Goal: Task Accomplishment & Management: Use online tool/utility

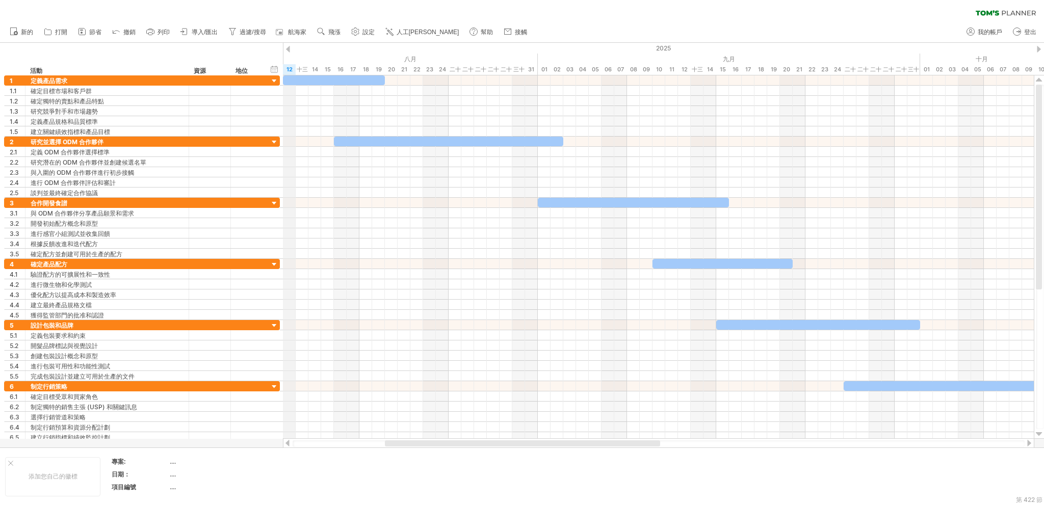
click at [284, 51] on div "嘗試造訪 [DOMAIN_NAME] 再次連接... 0% 清除過濾器 新的" at bounding box center [522, 252] width 1044 height 505
click at [289, 44] on div "2025" at bounding box center [665, 48] width 2854 height 11
drag, startPoint x: 249, startPoint y: 72, endPoint x: 214, endPoint y: 63, distance: 36.3
click at [214, 63] on div "嘗試造訪 [DOMAIN_NAME] 再次連接... 0% 清除過濾器 新的" at bounding box center [522, 252] width 1044 height 505
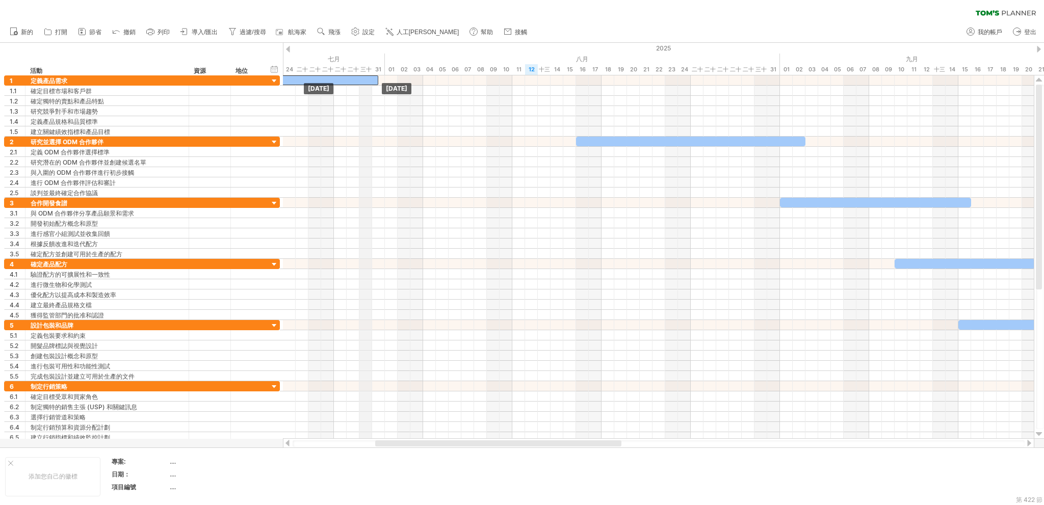
drag, startPoint x: 332, startPoint y: 82, endPoint x: 366, endPoint y: 71, distance: 35.5
click at [366, 71] on div "嘗試造訪 [DOMAIN_NAME] 再次連接... 0% 清除過濾器 新的" at bounding box center [522, 252] width 1044 height 505
click at [287, 50] on div at bounding box center [288, 49] width 4 height 7
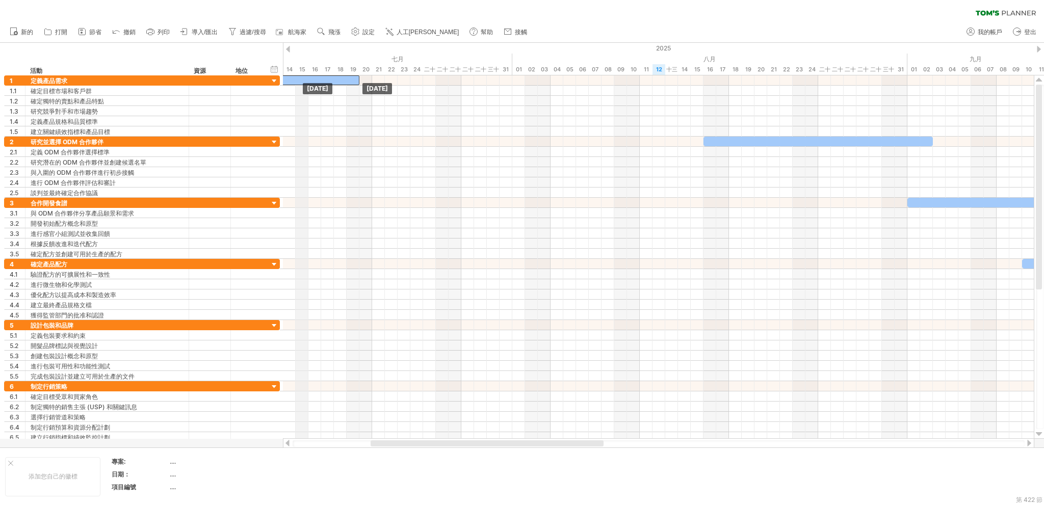
drag, startPoint x: 448, startPoint y: 79, endPoint x: 304, endPoint y: 71, distance: 145.0
click at [304, 71] on div "嘗試造訪 [DOMAIN_NAME] 再次連接... 0% 清除過濾器 新的" at bounding box center [522, 252] width 1044 height 505
click at [21, 32] on font "新的" at bounding box center [27, 32] width 12 height 7
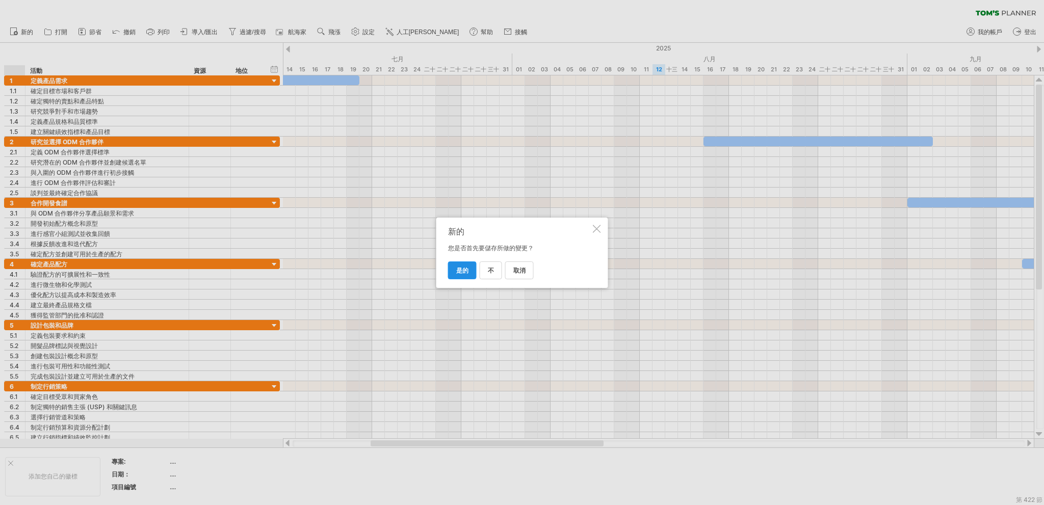
click at [468, 267] on link "是的" at bounding box center [462, 270] width 29 height 18
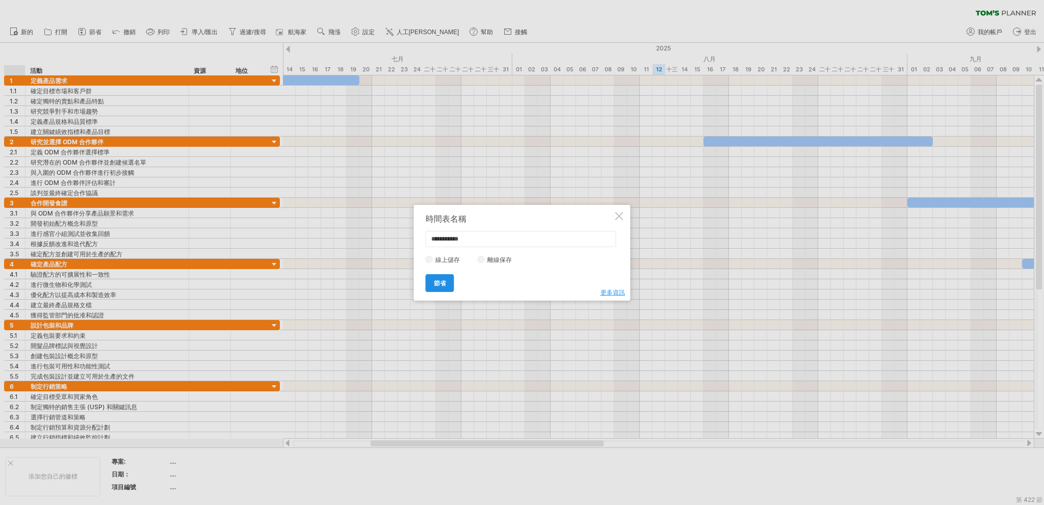
click at [448, 275] on link "節省" at bounding box center [440, 283] width 29 height 18
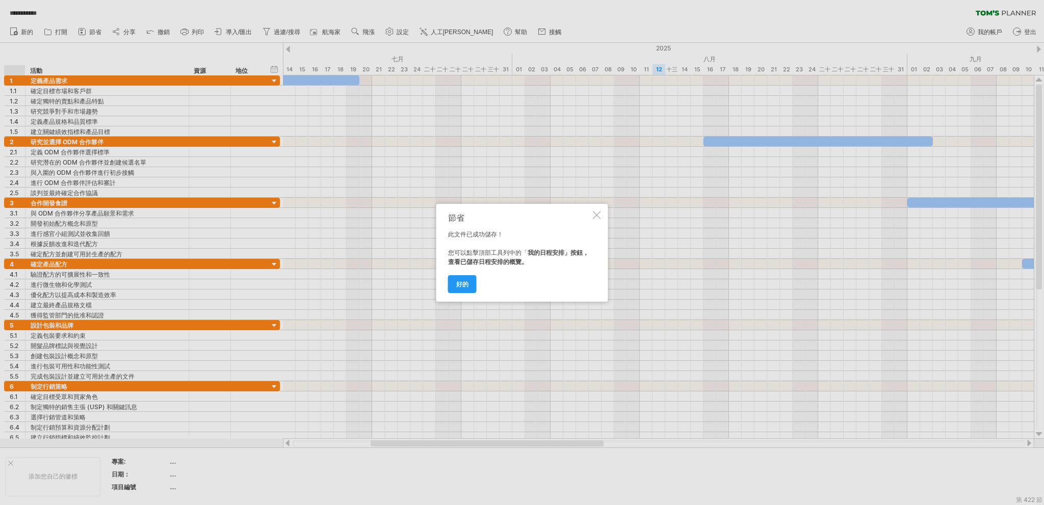
click at [458, 282] on font "好的" at bounding box center [462, 284] width 12 height 8
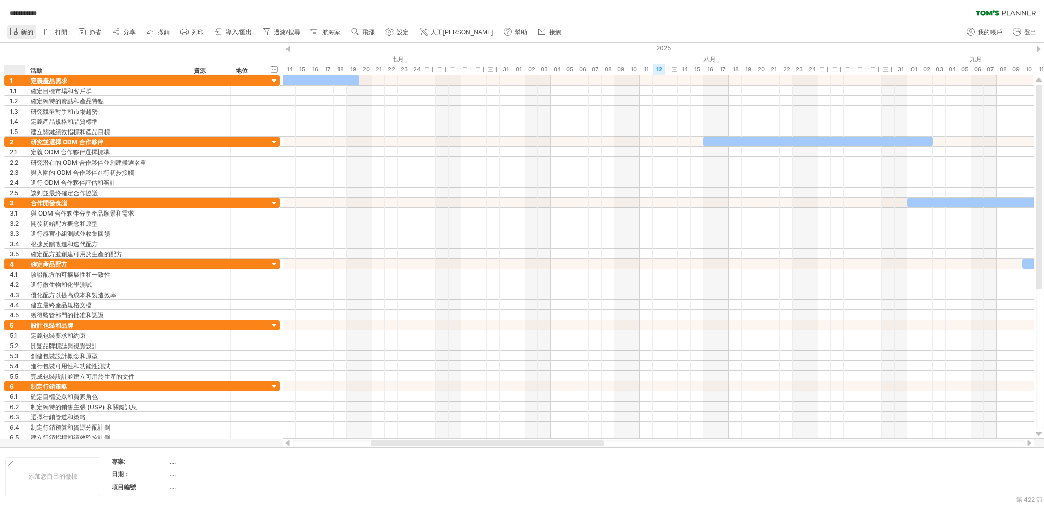
click at [29, 37] on link "新的" at bounding box center [21, 31] width 29 height 13
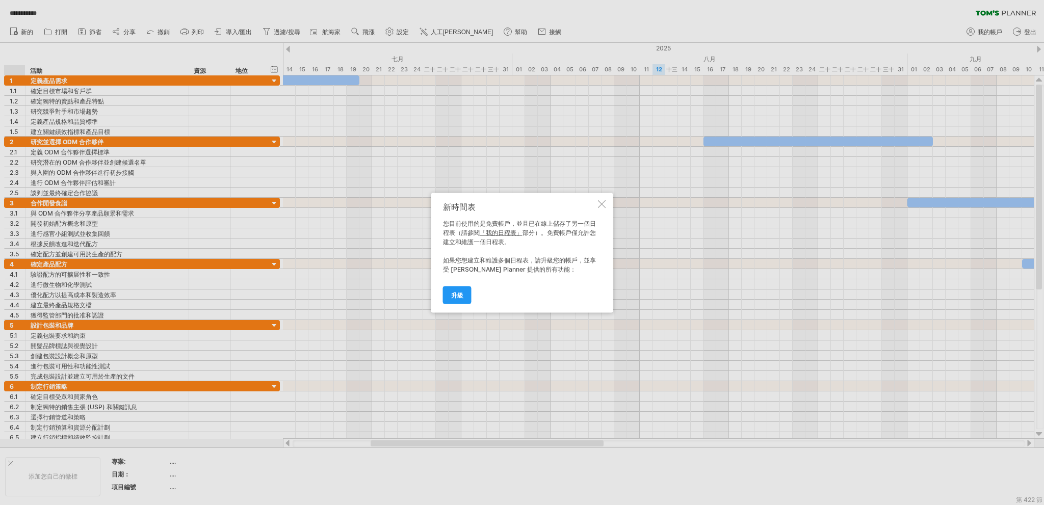
click at [599, 203] on div at bounding box center [602, 204] width 8 height 8
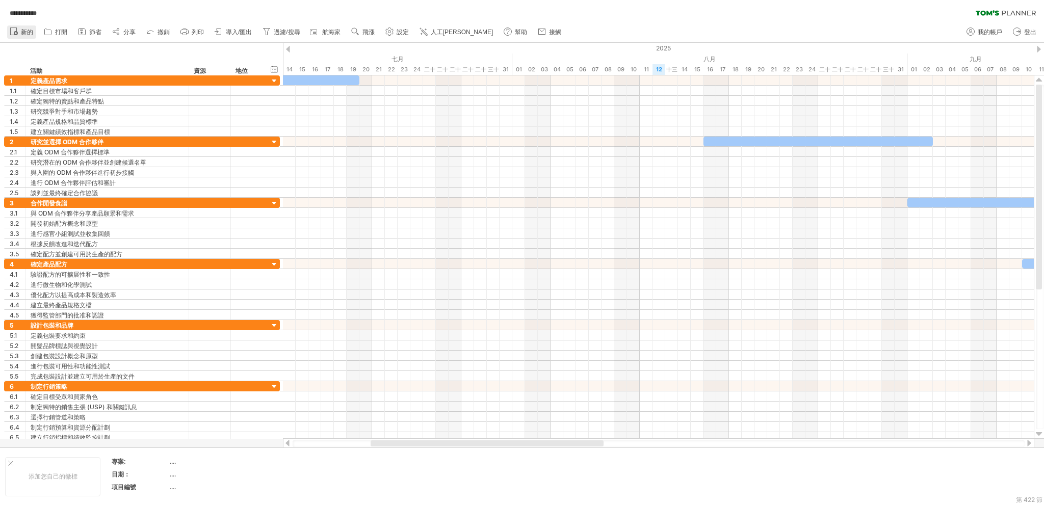
click at [22, 32] on font "新的" at bounding box center [27, 32] width 12 height 7
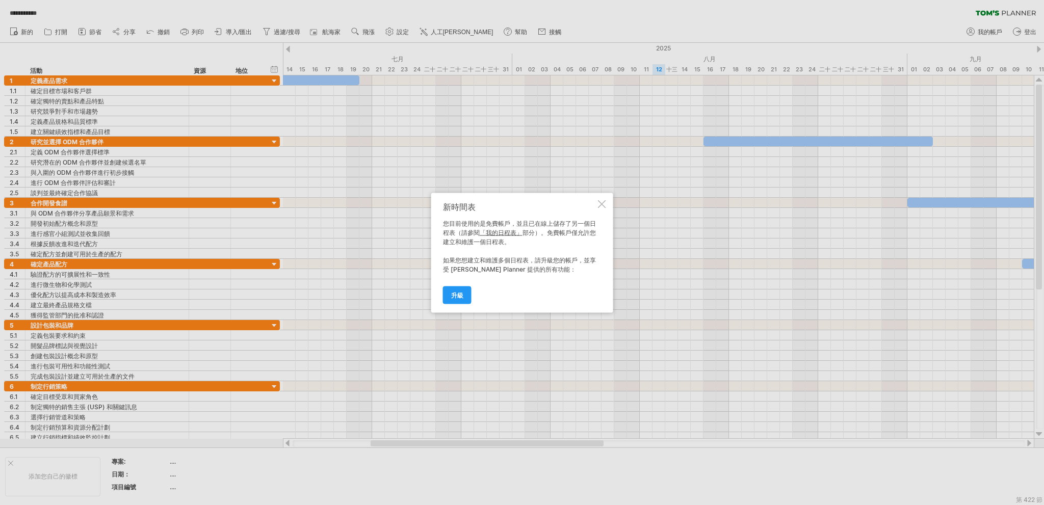
click at [508, 233] on font "「我的日程表」" at bounding box center [501, 232] width 43 height 8
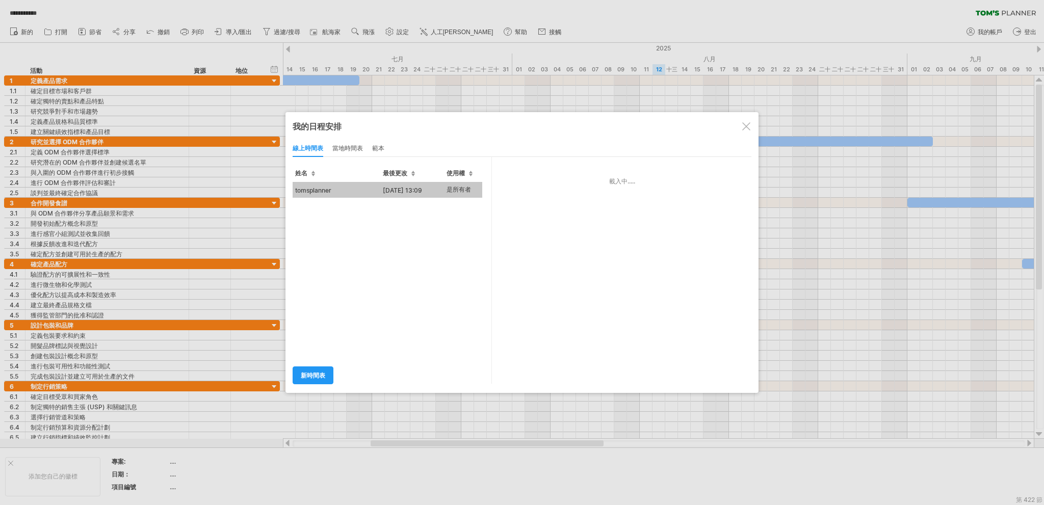
type input "**********"
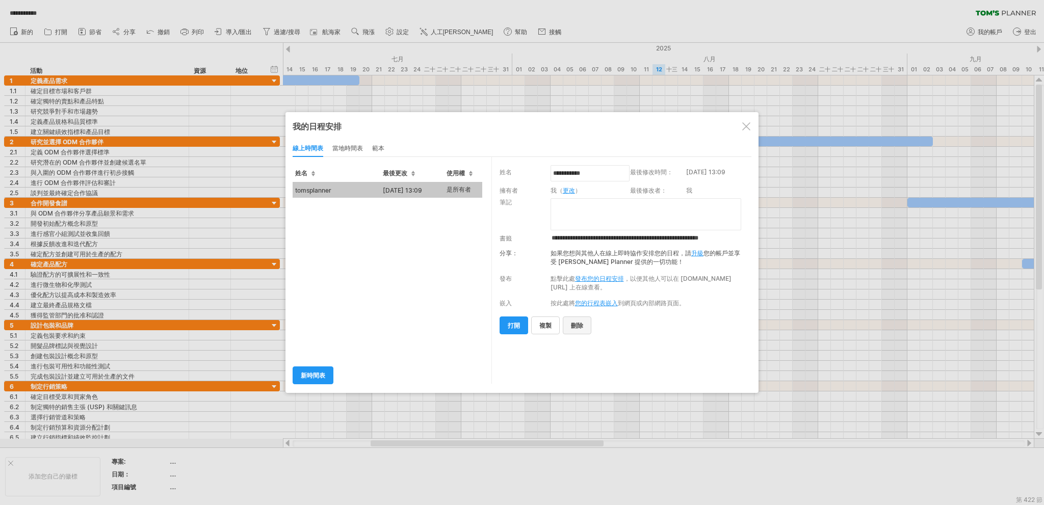
click at [577, 327] on font "刪除" at bounding box center [577, 326] width 12 height 8
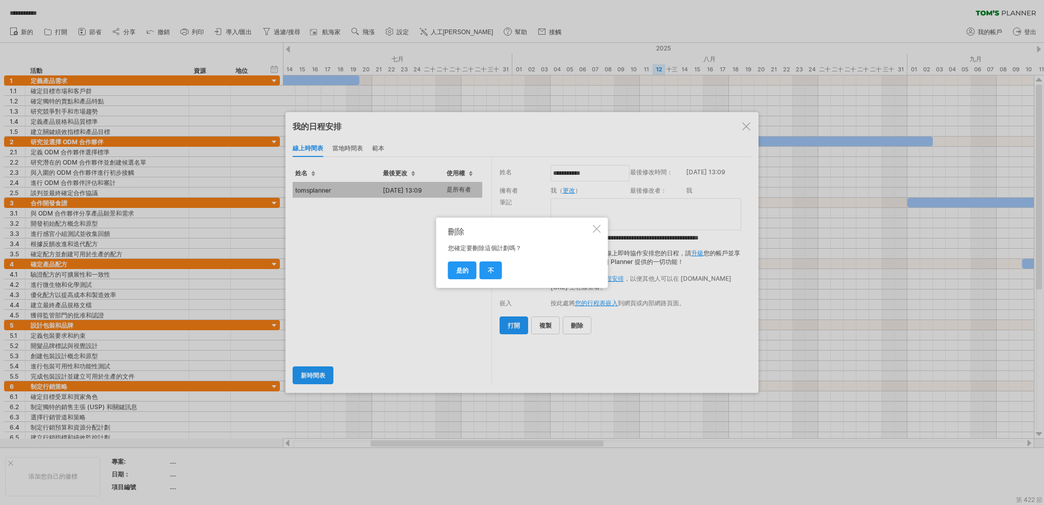
click at [459, 270] on font "是的" at bounding box center [462, 271] width 12 height 8
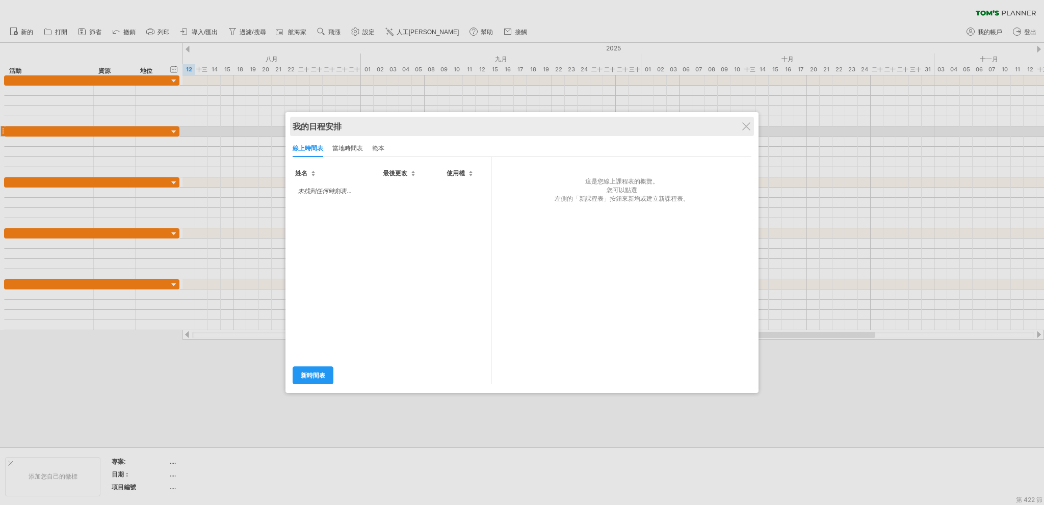
click at [737, 132] on div "我的日程安排" at bounding box center [522, 126] width 459 height 11
click at [739, 126] on div "我的日程安排" at bounding box center [522, 126] width 459 height 11
click at [743, 125] on div at bounding box center [746, 126] width 8 height 8
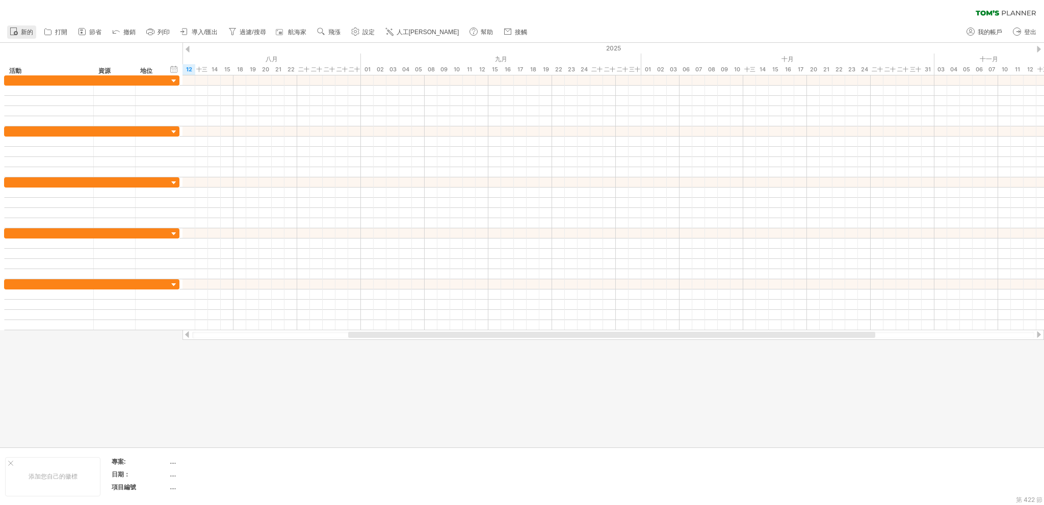
click at [29, 35] on font "新的" at bounding box center [27, 32] width 12 height 7
click at [31, 30] on font "新的" at bounding box center [27, 32] width 12 height 7
click at [408, 36] on link "人工[PERSON_NAME]" at bounding box center [423, 31] width 80 height 13
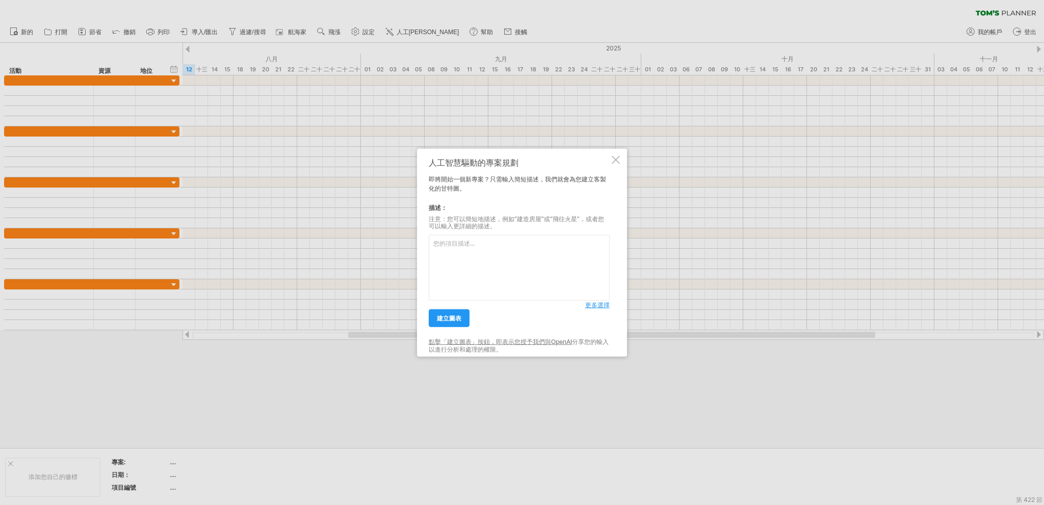
drag, startPoint x: 507, startPoint y: 248, endPoint x: 497, endPoint y: 244, distance: 10.5
click at [506, 248] on textarea at bounding box center [519, 268] width 181 height 66
click at [596, 308] on font "更多選擇" at bounding box center [597, 305] width 24 height 8
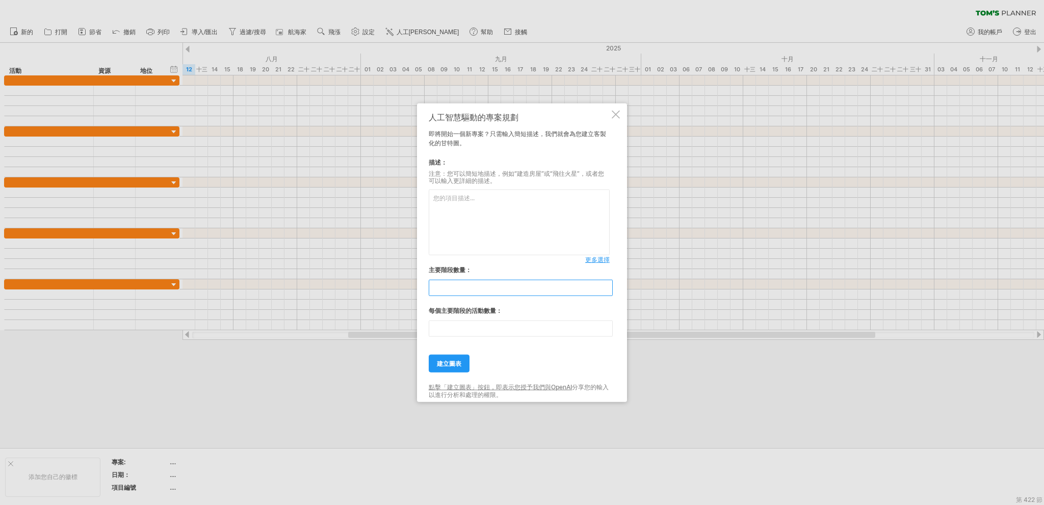
drag, startPoint x: 477, startPoint y: 291, endPoint x: 204, endPoint y: 232, distance: 279.0
click at [204, 232] on div "嘗試造訪 [DOMAIN_NAME] 再次連接... 0% 清除過濾器 新的" at bounding box center [522, 252] width 1044 height 505
type input "*"
click at [486, 328] on input "**" at bounding box center [521, 329] width 184 height 16
type input "*"
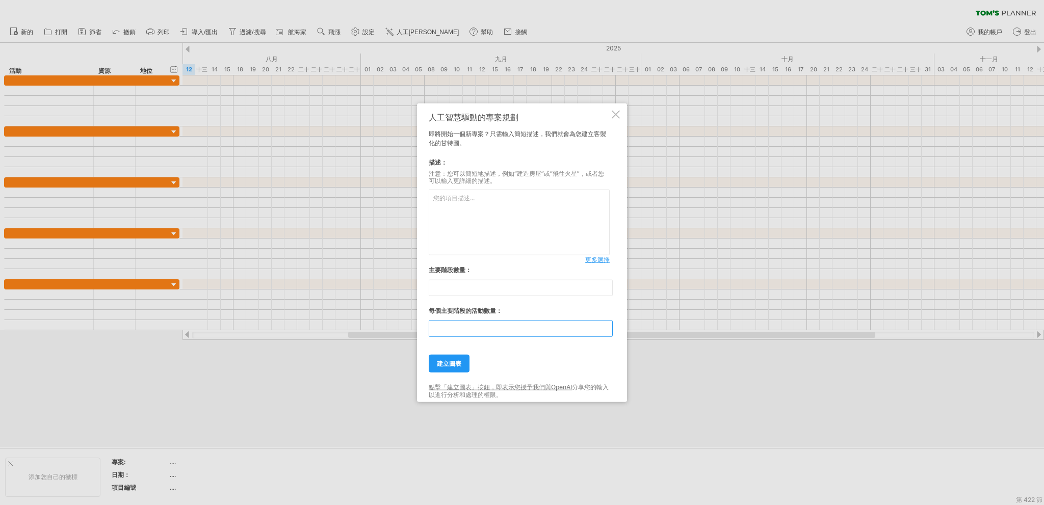
type input "*"
click at [477, 218] on textarea at bounding box center [519, 223] width 181 height 66
type textarea "開發新商品，產品是:煙燻胡麻醬 從ODM廠商開始尋找，協協助開發生產到最後出貨 但是包裝設計、行銷我們要自己執行"
click at [445, 360] on font "建立圖表" at bounding box center [449, 364] width 24 height 8
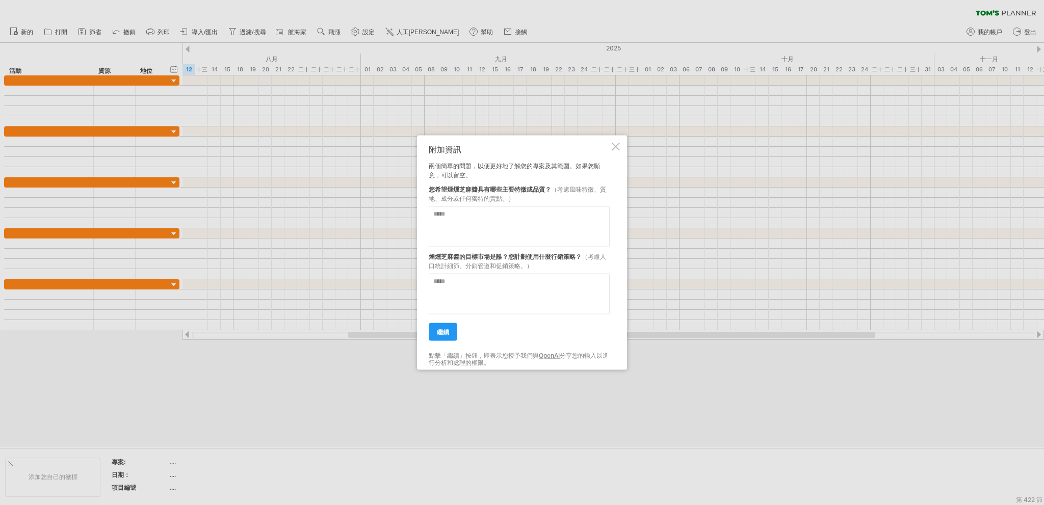
click at [495, 232] on textarea at bounding box center [519, 226] width 181 height 41
click at [509, 232] on textarea at bounding box center [519, 226] width 181 height 41
type textarea "**********"
click at [537, 311] on textarea at bounding box center [519, 293] width 181 height 41
click at [468, 297] on textarea at bounding box center [519, 293] width 181 height 41
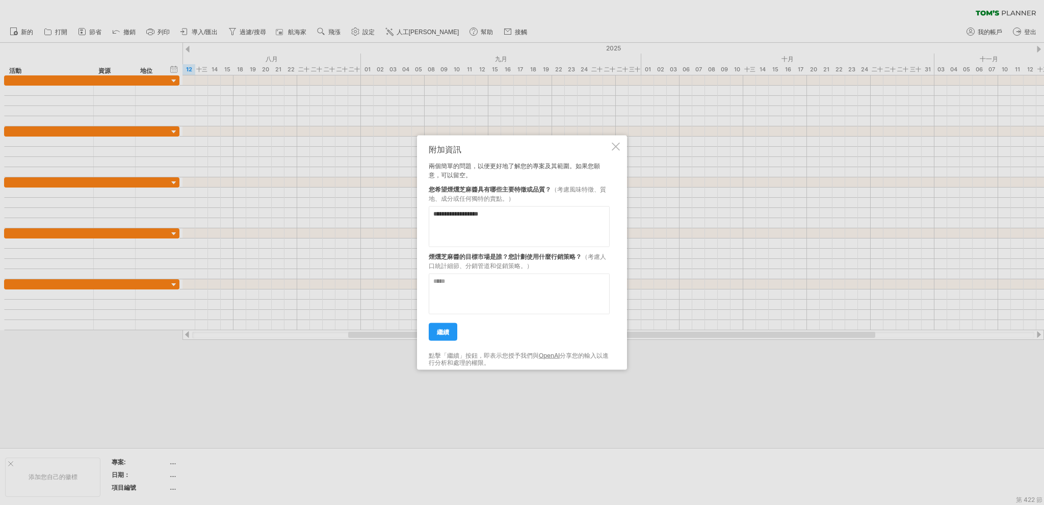
paste textarea "**********"
click at [567, 294] on textarea "**********" at bounding box center [519, 293] width 181 height 41
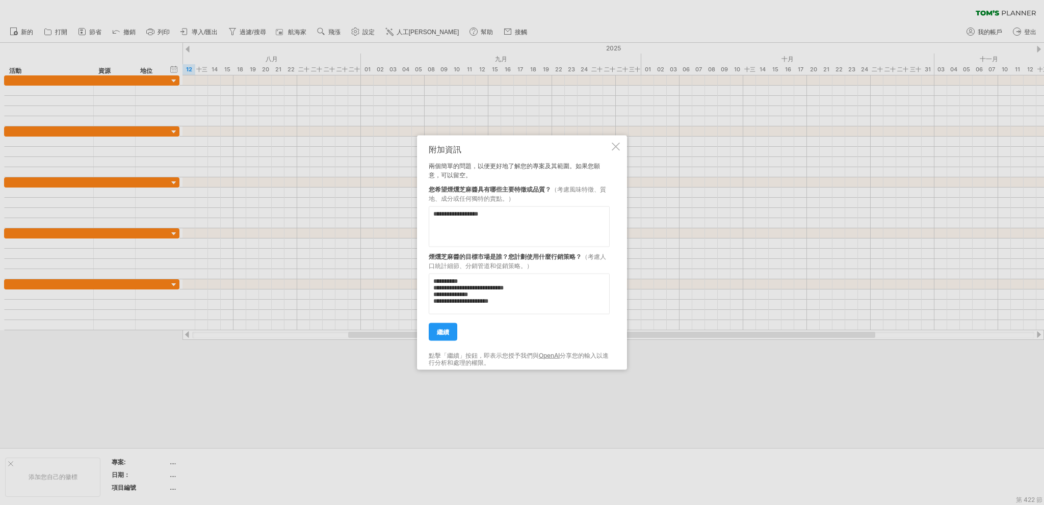
paste textarea "**********"
type textarea "**********"
click at [430, 330] on link "繼續" at bounding box center [443, 332] width 29 height 18
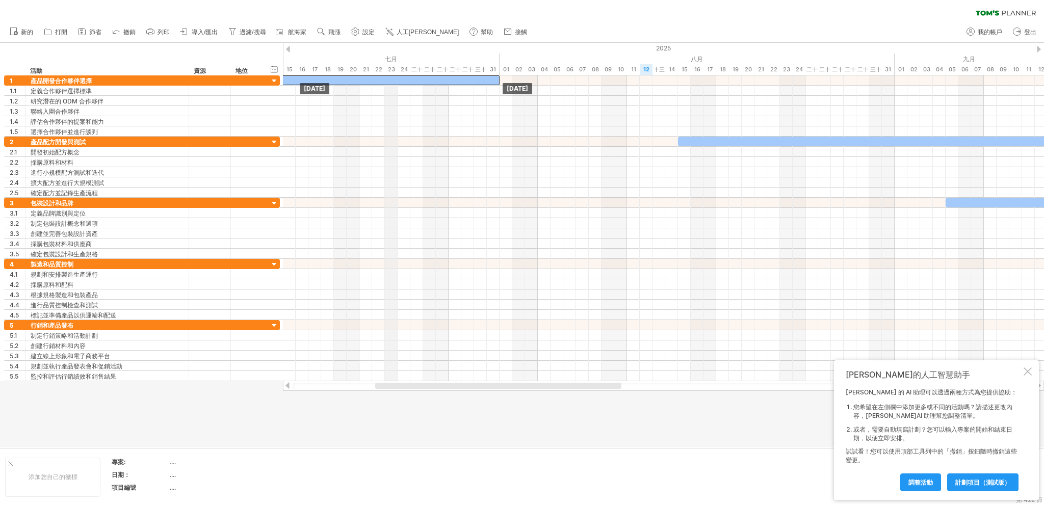
drag, startPoint x: 443, startPoint y: 79, endPoint x: 390, endPoint y: 73, distance: 53.3
click at [390, 73] on div "嘗試造訪 [DOMAIN_NAME] 再次連接... 0% 清除過濾器 新的" at bounding box center [522, 252] width 1044 height 505
click at [288, 45] on div "嘗試造訪 [DOMAIN_NAME] 再次連接... 0% 清除過濾器 新的" at bounding box center [522, 252] width 1044 height 505
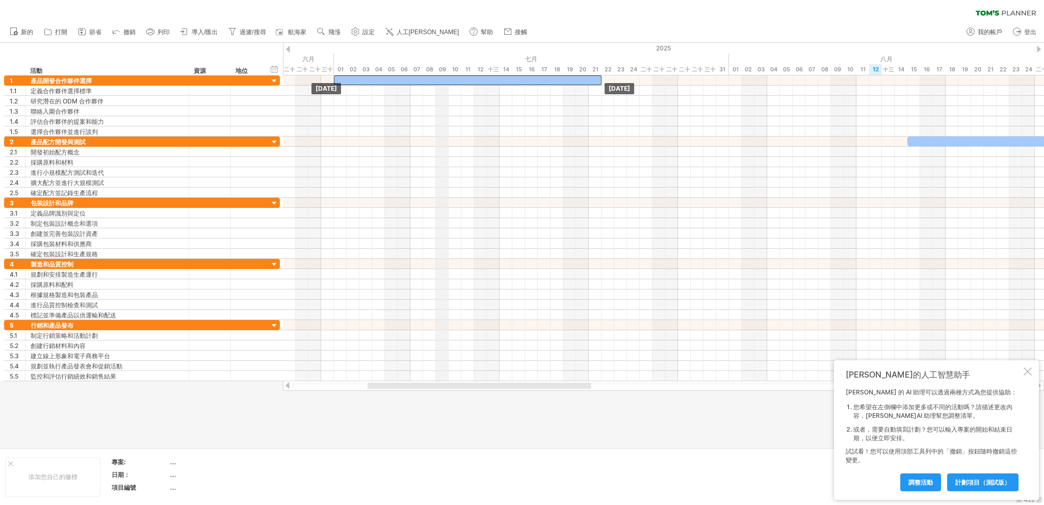
drag, startPoint x: 332, startPoint y: 82, endPoint x: 437, endPoint y: 60, distance: 106.8
click at [437, 60] on div "嘗試造訪 [DOMAIN_NAME] 再次連接... 0% 清除過濾器 新的" at bounding box center [522, 252] width 1044 height 505
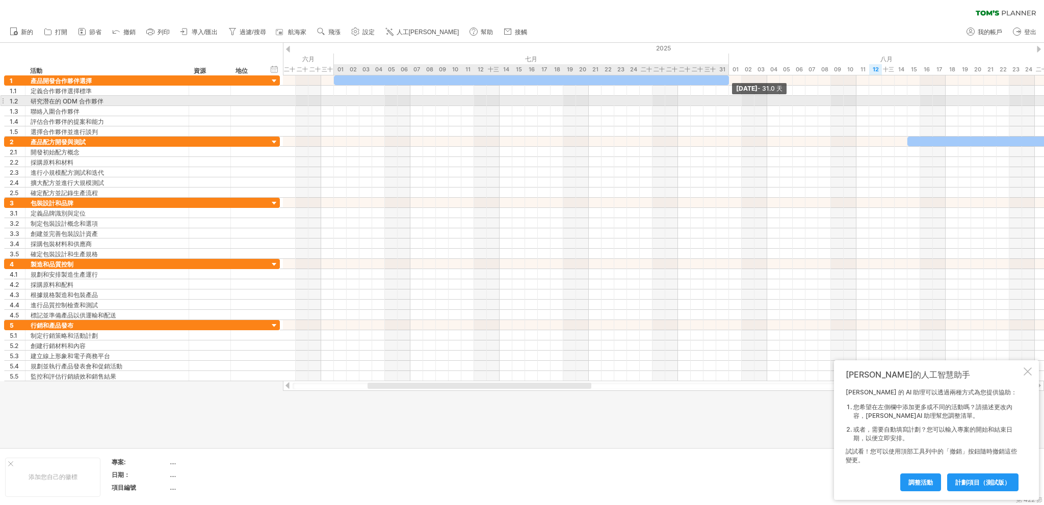
drag, startPoint x: 601, startPoint y: 78, endPoint x: 726, endPoint y: 99, distance: 126.1
click at [726, 99] on div "[DATE] - [DATE].0 天 [DATE]" at bounding box center [663, 228] width 761 height 306
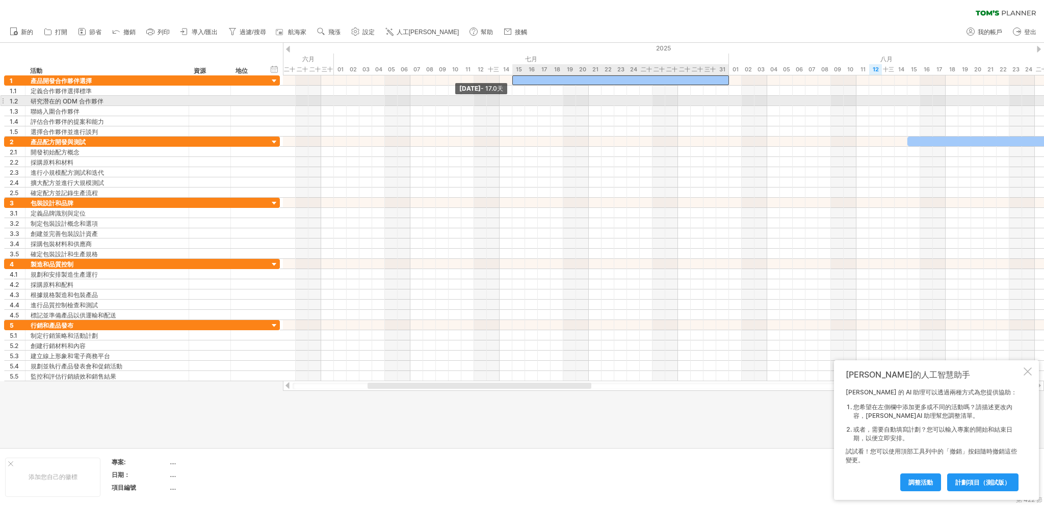
drag, startPoint x: 333, startPoint y: 79, endPoint x: 512, endPoint y: 100, distance: 180.1
click at [512, 100] on div "[DATE] - 31.0 days [DATE] - [DATE].0天" at bounding box center [663, 228] width 761 height 306
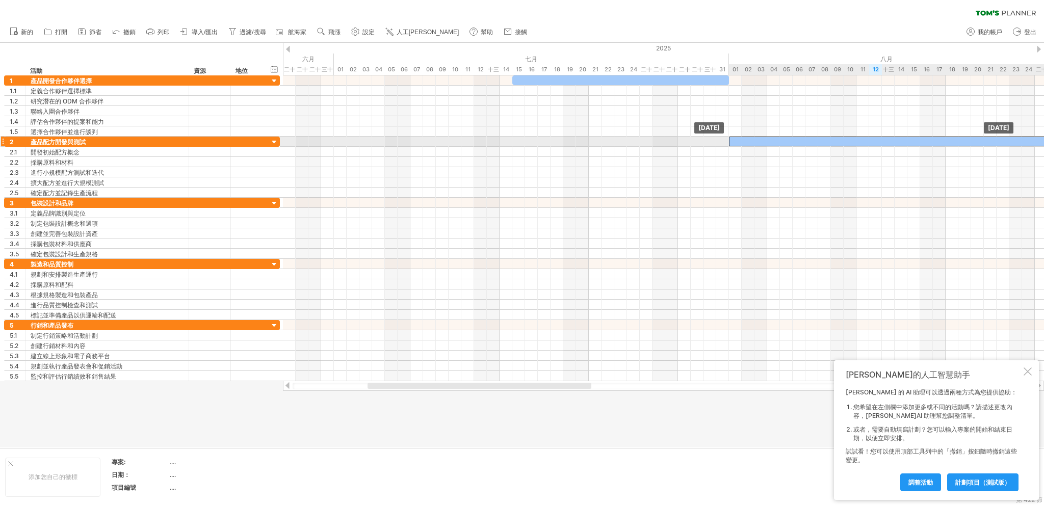
drag, startPoint x: 953, startPoint y: 140, endPoint x: 772, endPoint y: 142, distance: 180.9
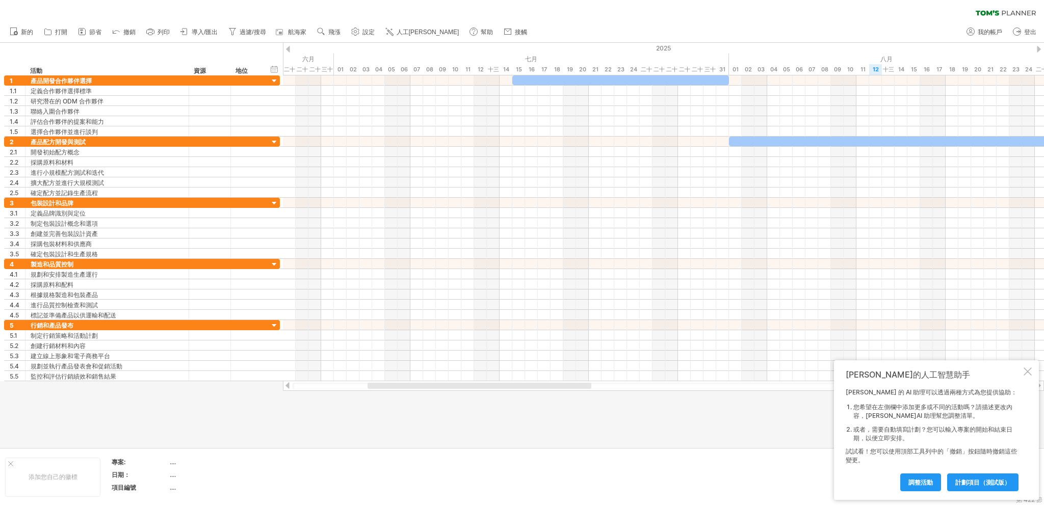
drag, startPoint x: 542, startPoint y: 392, endPoint x: 689, endPoint y: 403, distance: 147.2
click at [716, 405] on div at bounding box center [522, 245] width 1044 height 405
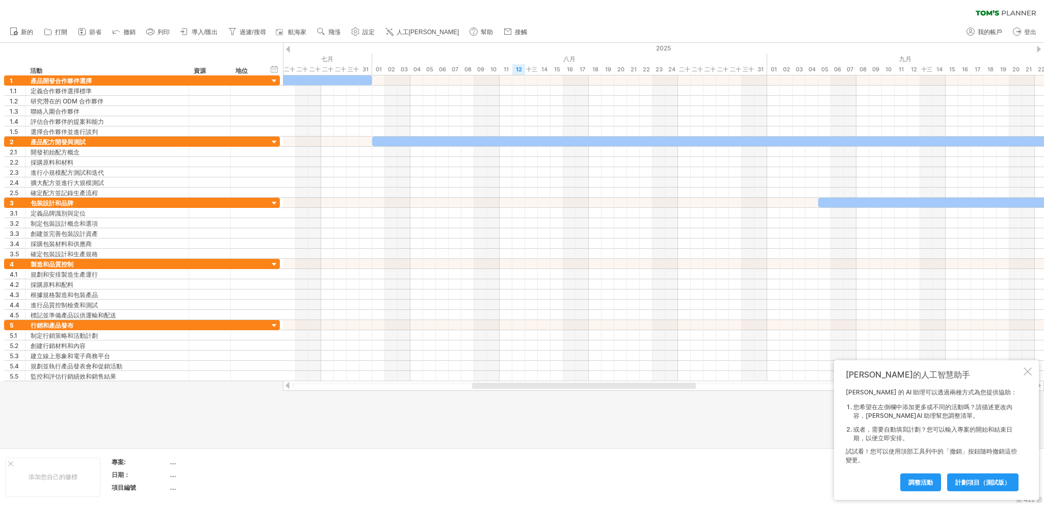
drag, startPoint x: 571, startPoint y: 387, endPoint x: 675, endPoint y: 391, distance: 104.6
click at [675, 391] on div "嘗試造訪 [DOMAIN_NAME] 再次連接... 0% 清除過濾器 新的" at bounding box center [522, 252] width 1044 height 505
click at [554, 143] on div at bounding box center [735, 142] width 726 height 10
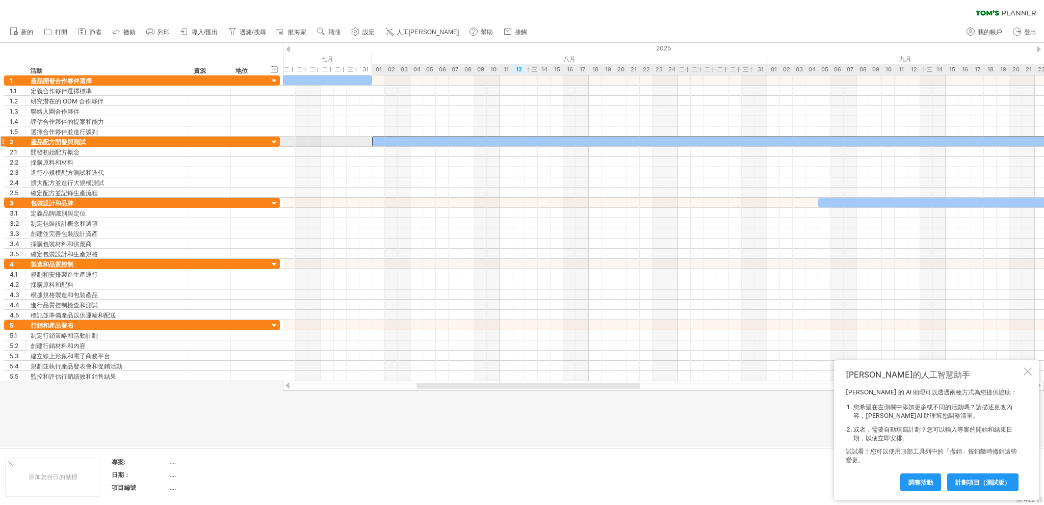
click at [554, 143] on div at bounding box center [735, 142] width 726 height 10
click at [542, 67] on font "14" at bounding box center [544, 69] width 6 height 7
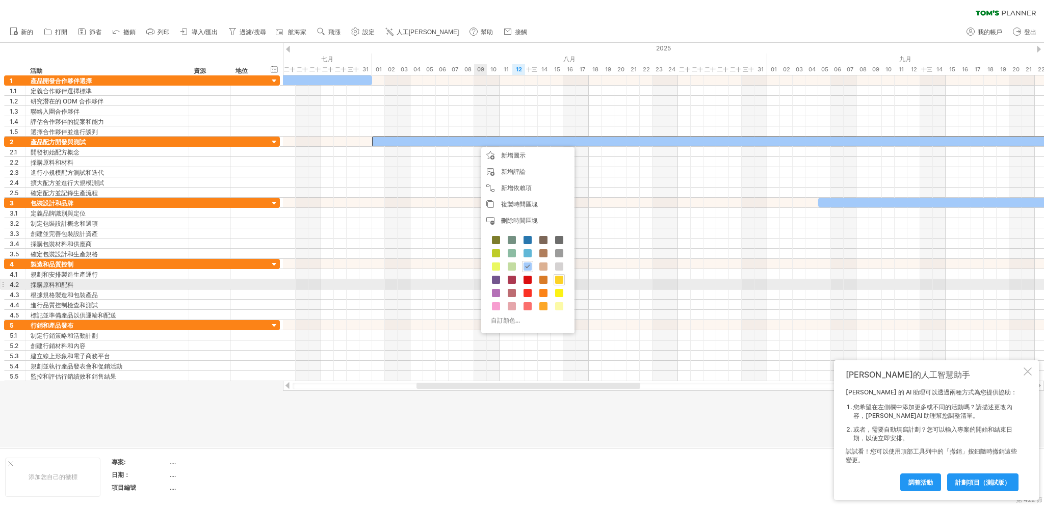
click at [559, 281] on span at bounding box center [559, 280] width 8 height 8
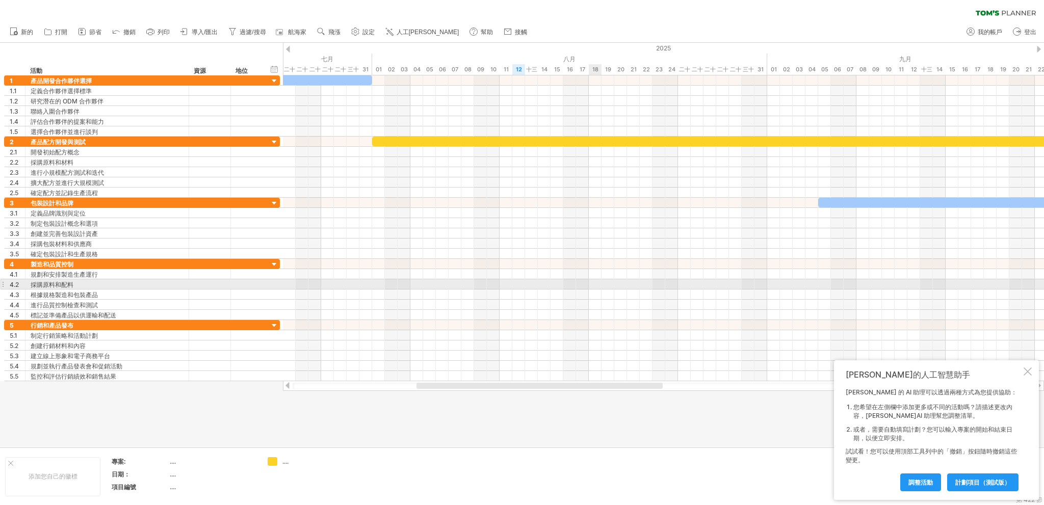
drag, startPoint x: 591, startPoint y: 288, endPoint x: 579, endPoint y: 275, distance: 18.0
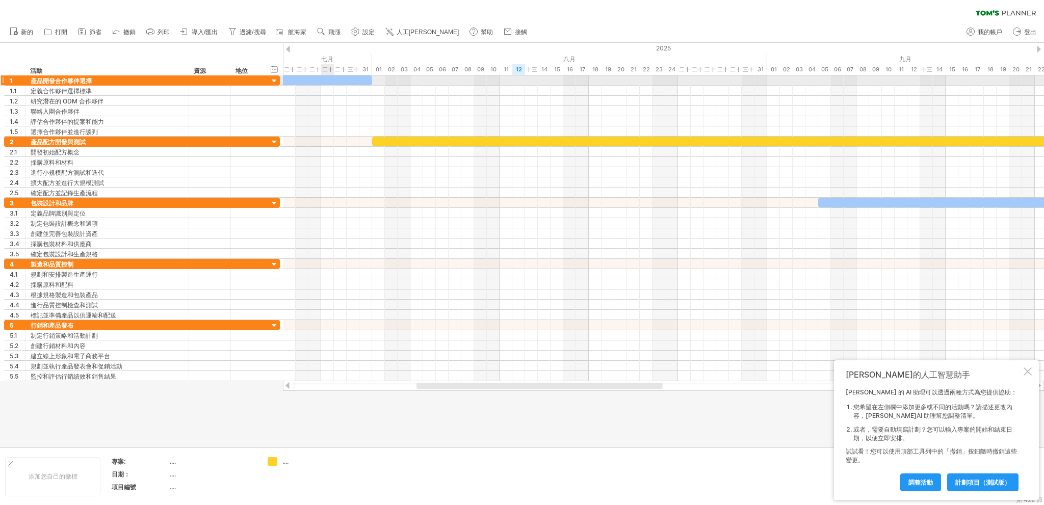
click at [324, 81] on div at bounding box center [263, 80] width 217 height 10
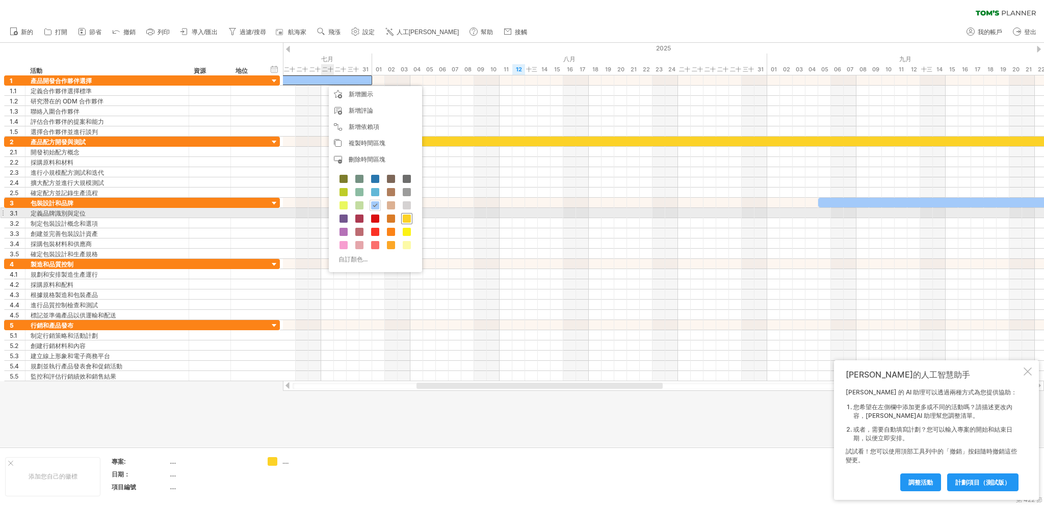
click at [404, 216] on span at bounding box center [407, 219] width 8 height 8
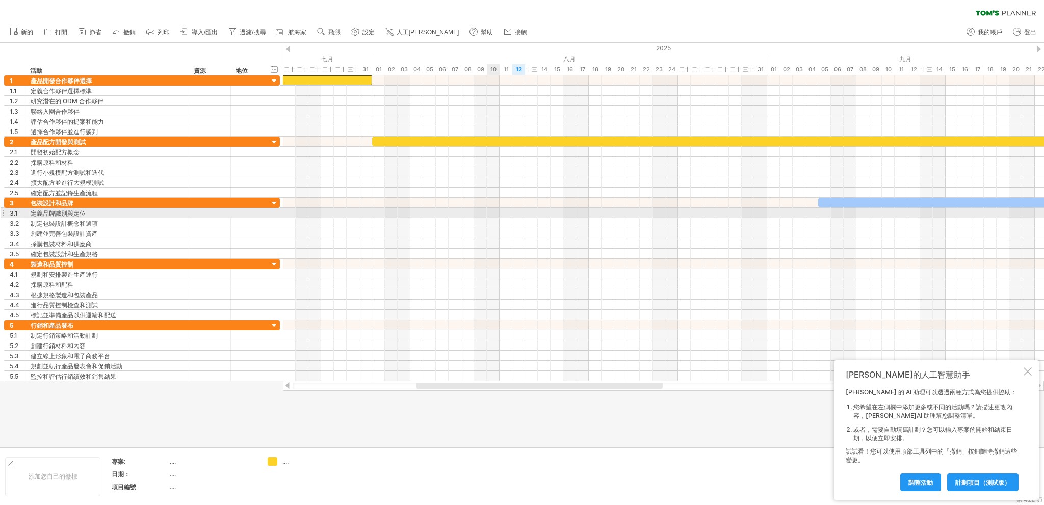
click at [493, 212] on div at bounding box center [663, 213] width 761 height 10
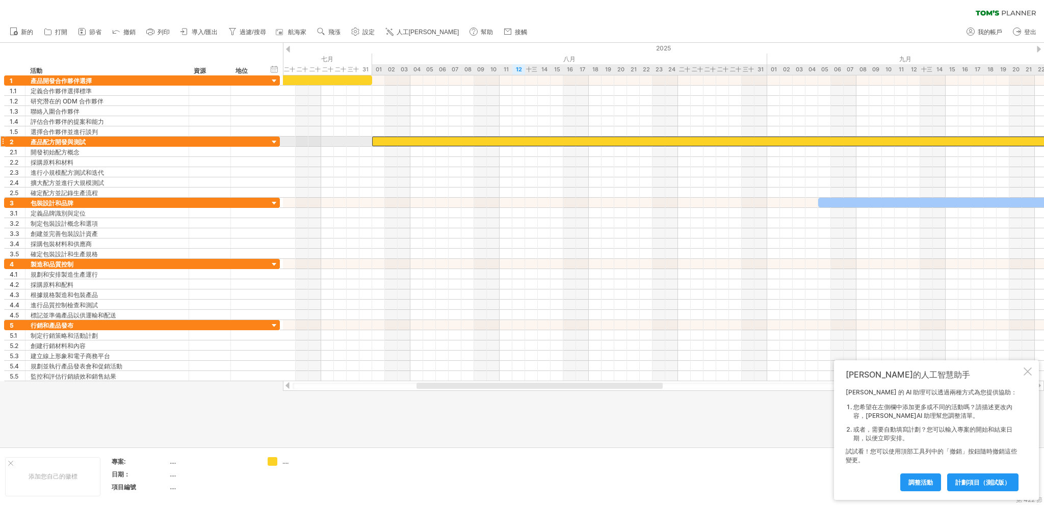
click at [962, 142] on div at bounding box center [735, 142] width 726 height 10
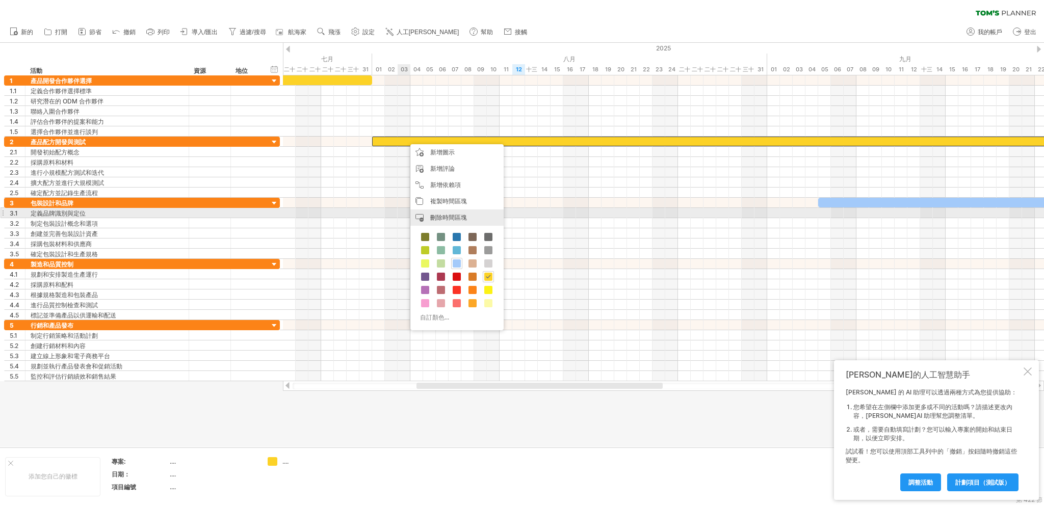
click at [441, 218] on font "刪除時間區塊" at bounding box center [448, 218] width 37 height 8
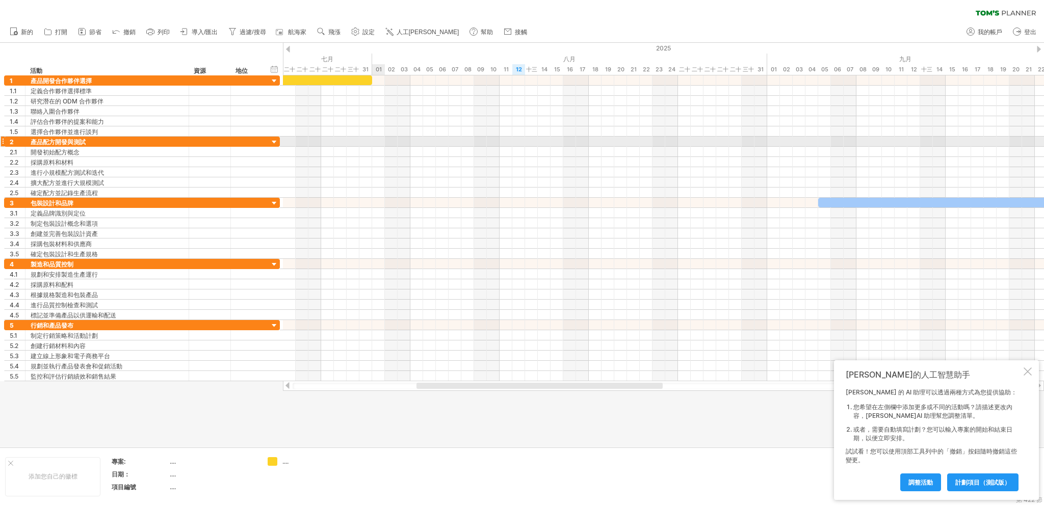
click at [380, 144] on div at bounding box center [663, 142] width 761 height 10
drag, startPoint x: 383, startPoint y: 138, endPoint x: 376, endPoint y: 137, distance: 7.8
click at [383, 138] on div at bounding box center [663, 142] width 761 height 10
click at [376, 137] on div at bounding box center [663, 142] width 761 height 10
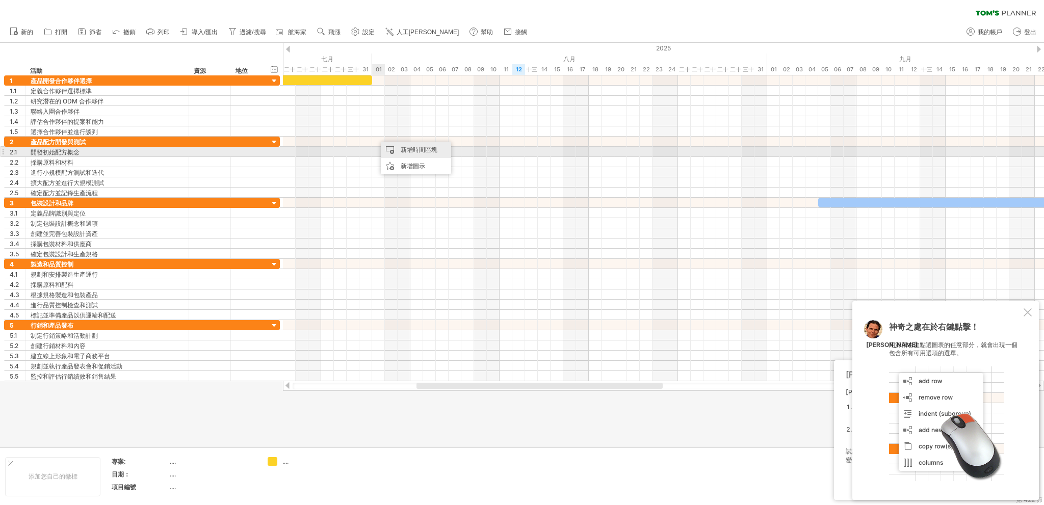
click at [393, 152] on div "新增時間區塊" at bounding box center [416, 150] width 70 height 16
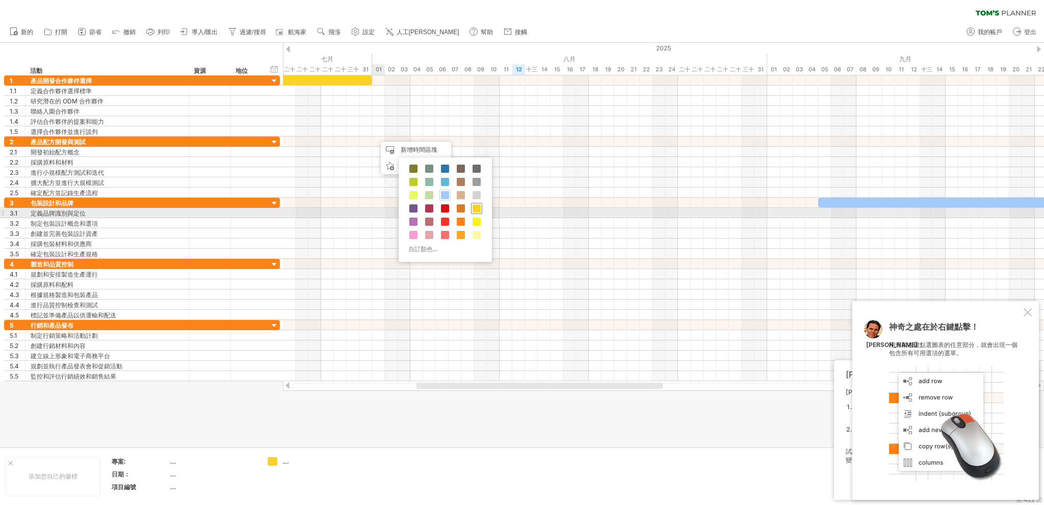
click at [475, 209] on span at bounding box center [476, 208] width 8 height 8
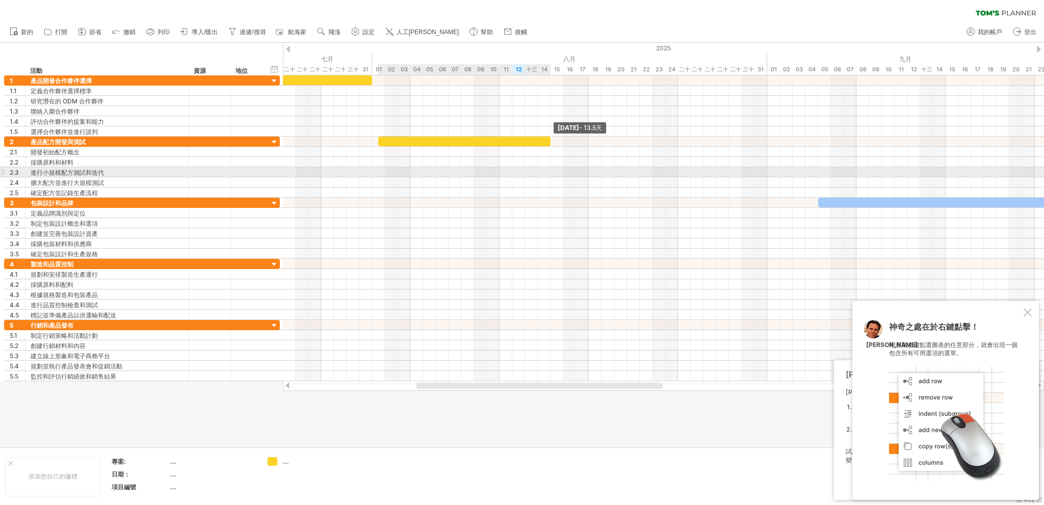
drag, startPoint x: 391, startPoint y: 144, endPoint x: 548, endPoint y: 171, distance: 159.4
click at [548, 171] on div "[DATE] - 13.5天 [DATE]" at bounding box center [663, 228] width 761 height 306
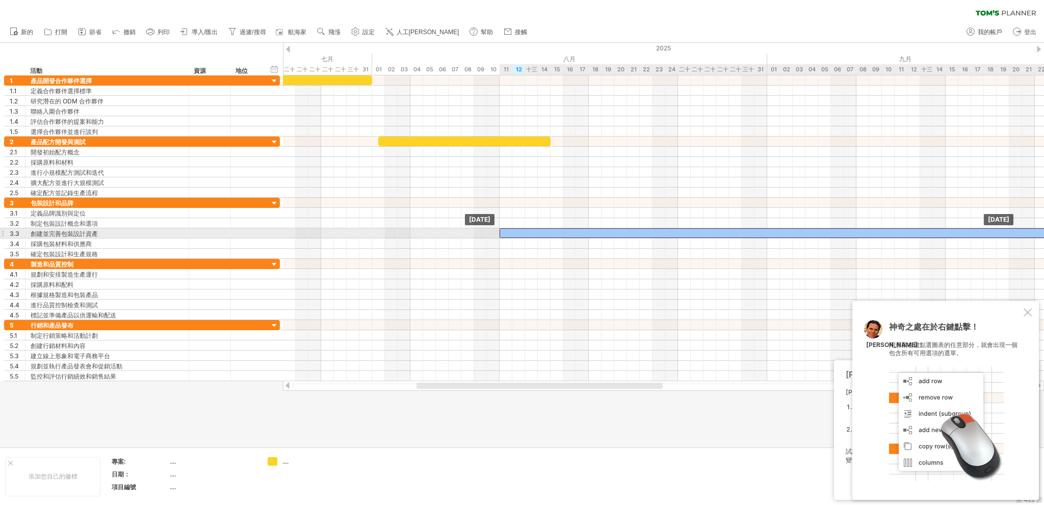
drag, startPoint x: 841, startPoint y: 197, endPoint x: 522, endPoint y: 230, distance: 321.3
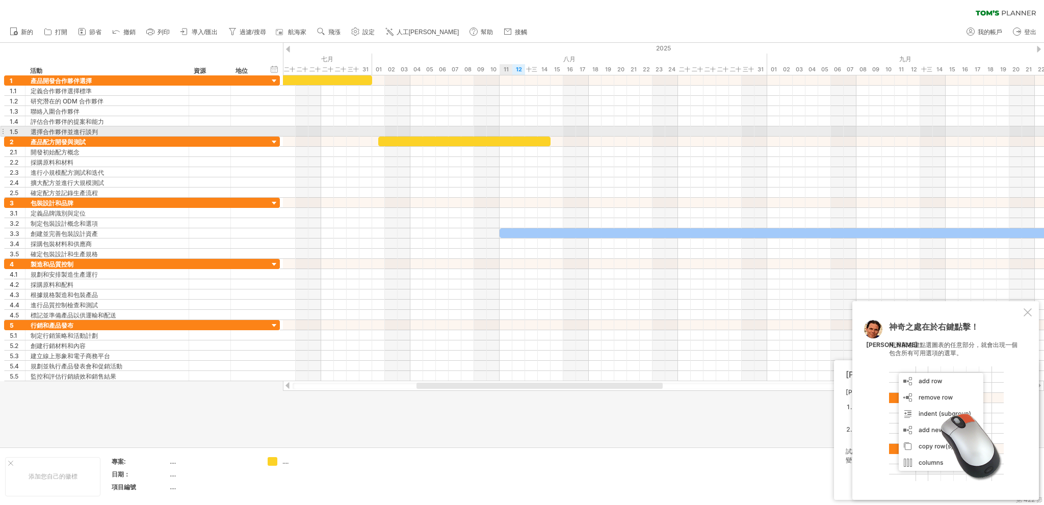
click at [511, 134] on div at bounding box center [663, 131] width 761 height 10
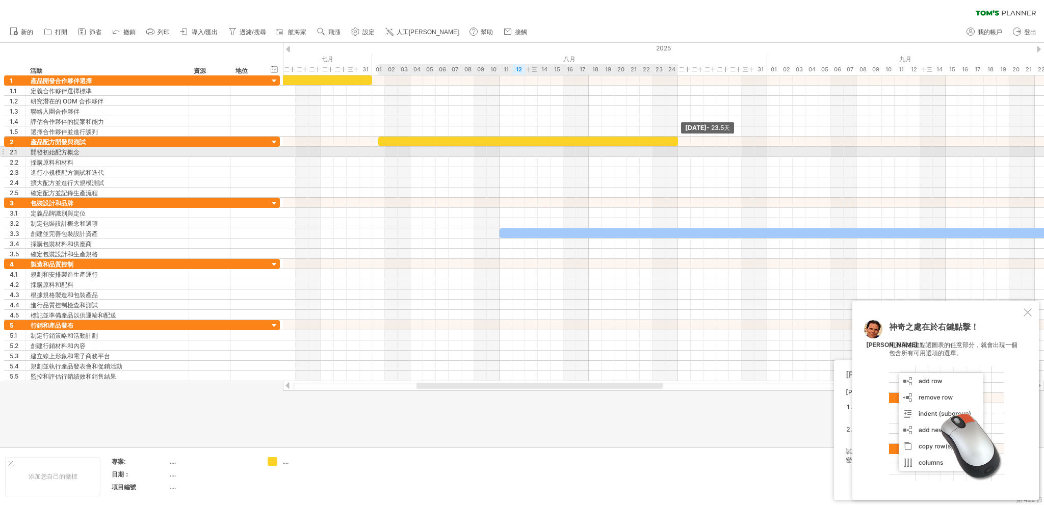
drag, startPoint x: 550, startPoint y: 140, endPoint x: 680, endPoint y: 149, distance: 130.2
click at [680, 149] on div "[DATE] - 23.5天 [DATE]" at bounding box center [663, 228] width 761 height 306
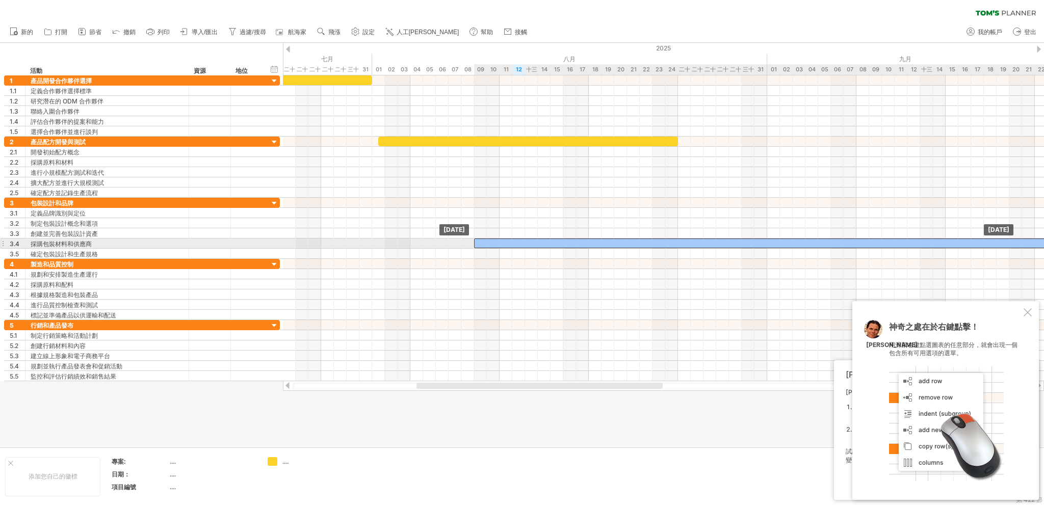
drag, startPoint x: 597, startPoint y: 229, endPoint x: 568, endPoint y: 241, distance: 30.9
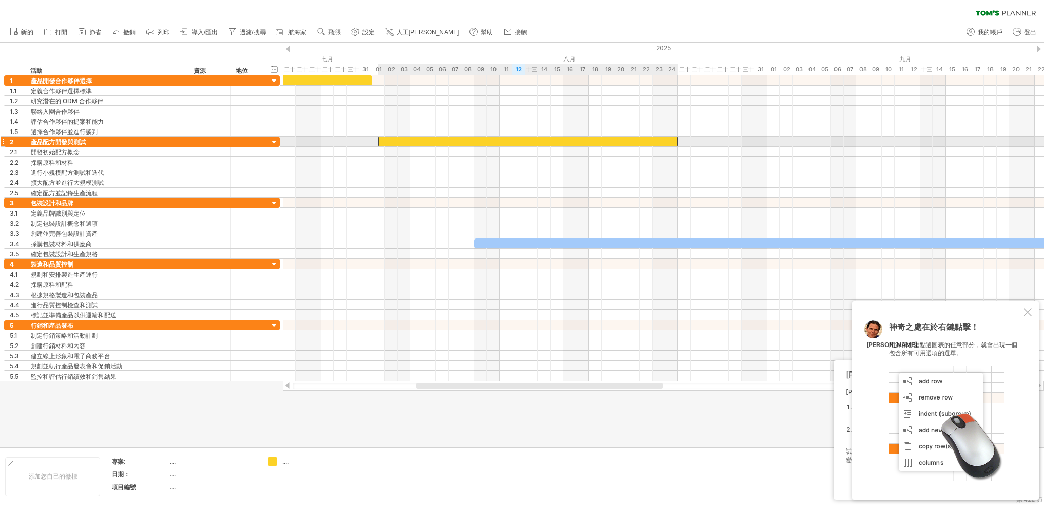
click at [652, 141] on div at bounding box center [528, 142] width 300 height 10
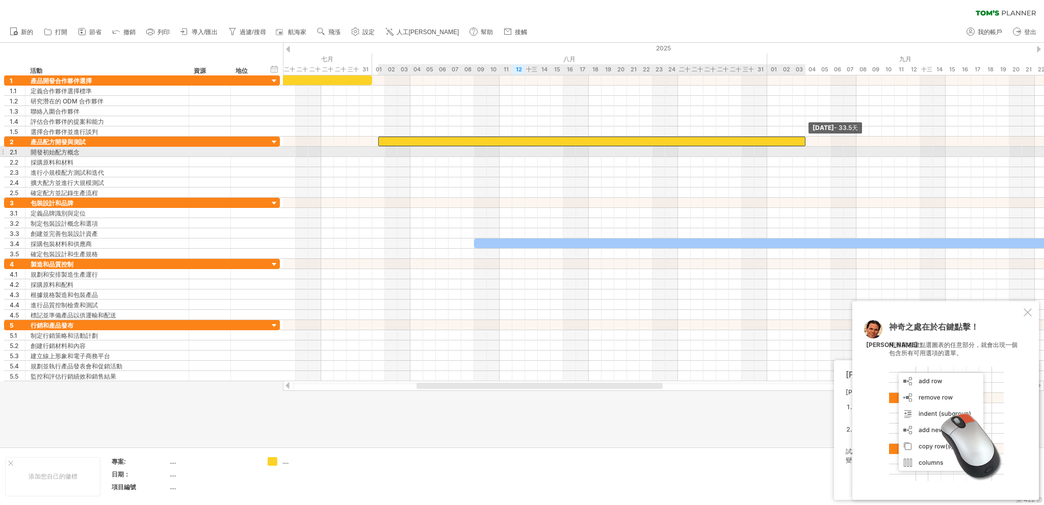
drag, startPoint x: 676, startPoint y: 139, endPoint x: 801, endPoint y: 152, distance: 126.1
click at [801, 152] on div "[DATE] - 33.5天 [DATE]" at bounding box center [663, 228] width 761 height 306
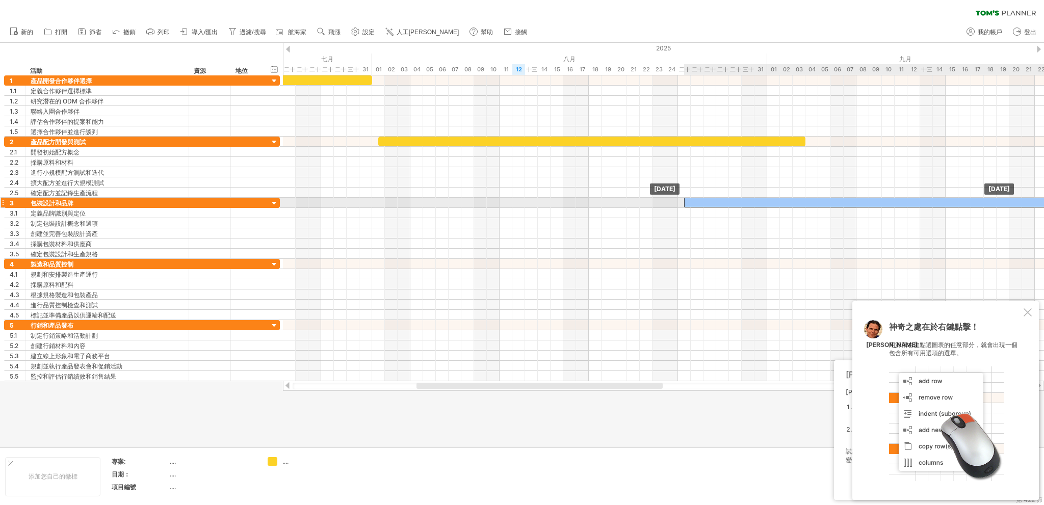
drag, startPoint x: 587, startPoint y: 243, endPoint x: 800, endPoint y: 201, distance: 217.1
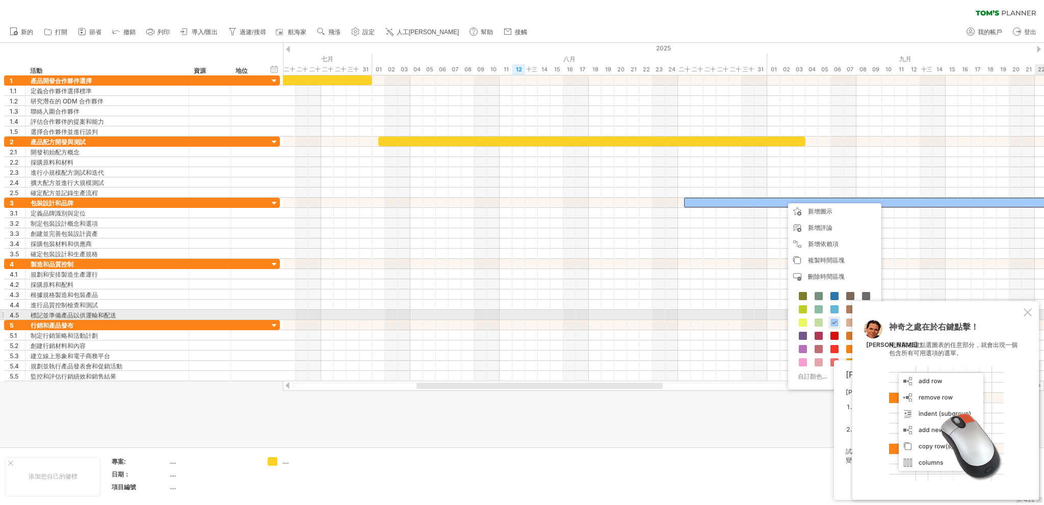
click at [1028, 314] on div at bounding box center [1027, 312] width 8 height 8
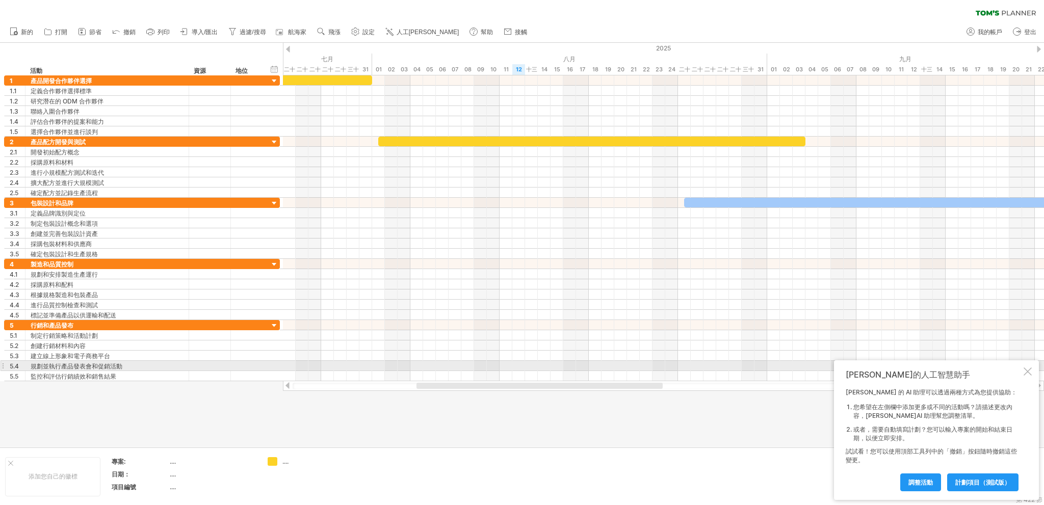
click at [1027, 368] on div at bounding box center [1027, 371] width 8 height 8
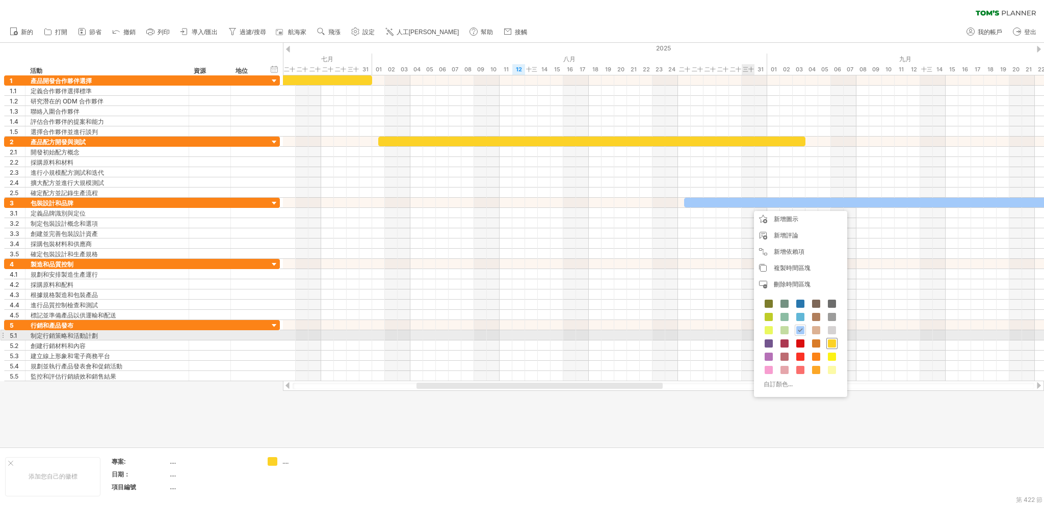
click at [826, 338] on div at bounding box center [831, 343] width 11 height 11
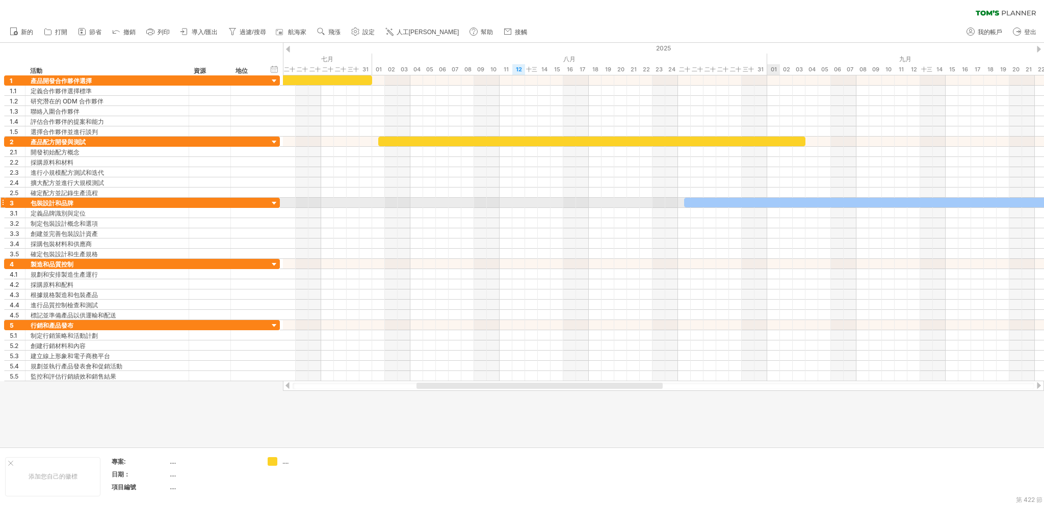
click at [779, 202] on div at bounding box center [977, 203] width 586 height 10
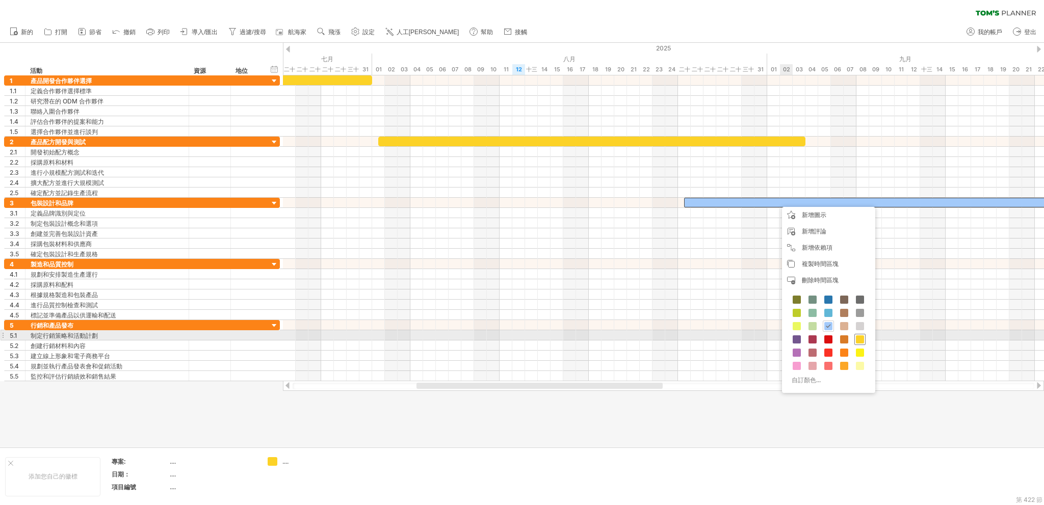
click at [859, 336] on span at bounding box center [860, 339] width 8 height 8
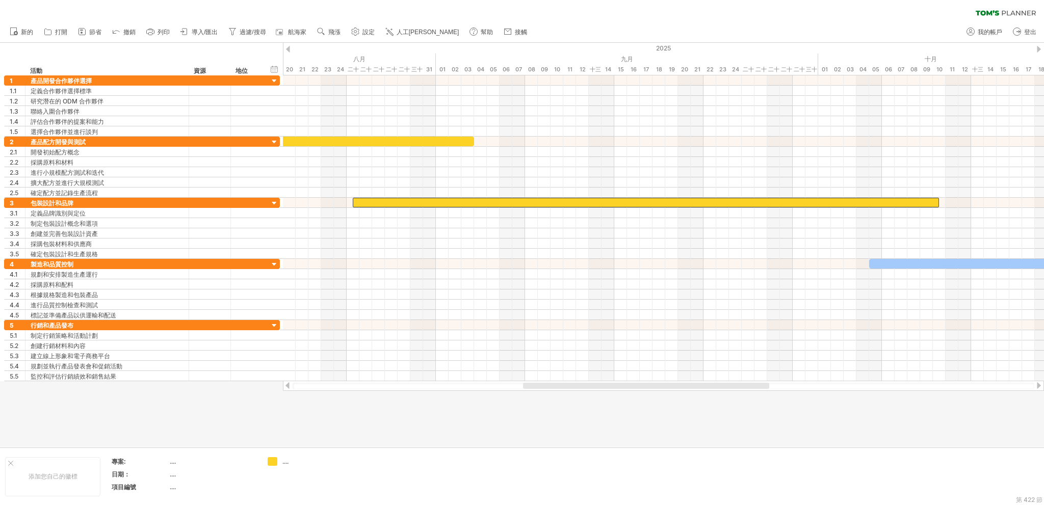
drag, startPoint x: 452, startPoint y: 387, endPoint x: 559, endPoint y: 391, distance: 106.6
click at [559, 391] on div "嘗試造訪 [DOMAIN_NAME] 再次連接... 0% 清除過濾器 新的" at bounding box center [522, 252] width 1044 height 505
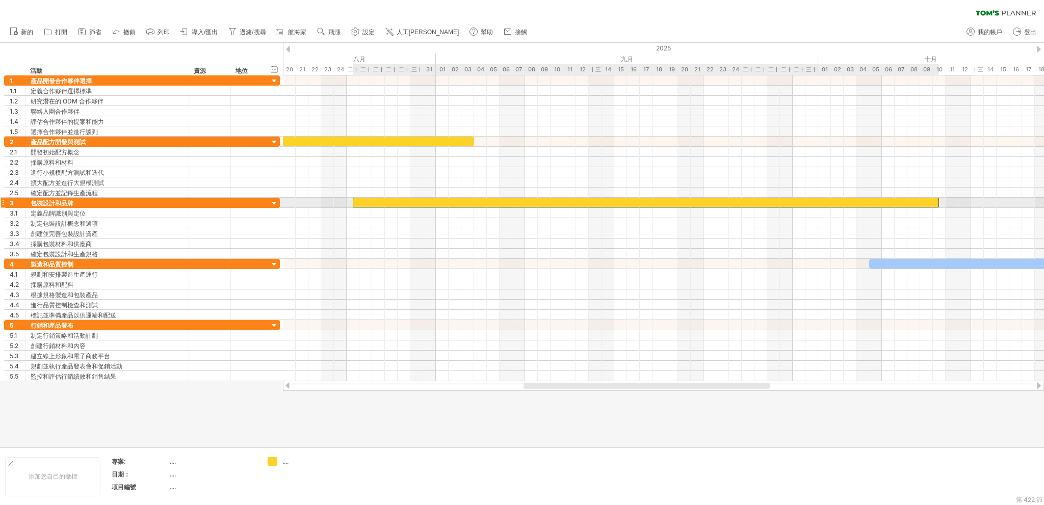
click at [930, 205] on div at bounding box center [646, 203] width 586 height 10
click at [935, 201] on div at bounding box center [646, 203] width 586 height 10
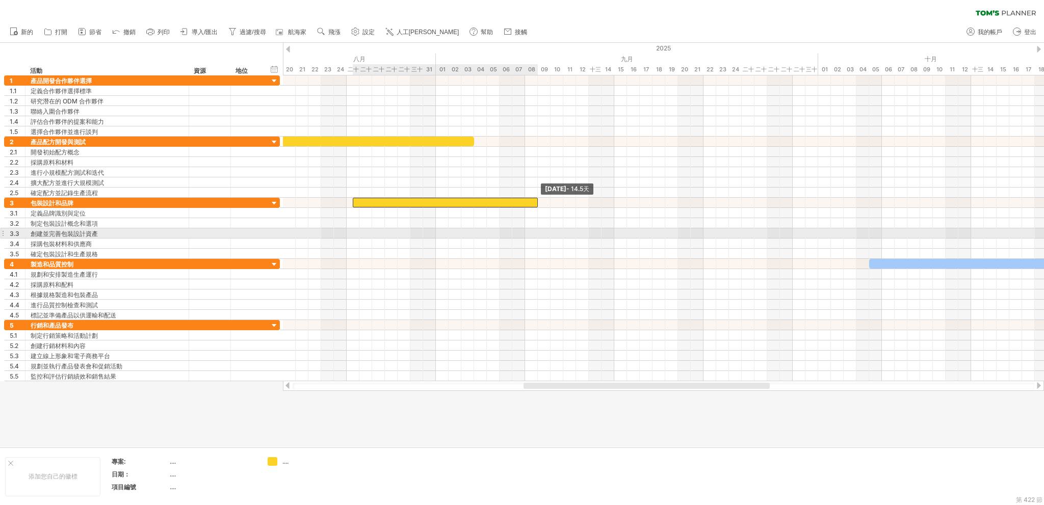
drag, startPoint x: 939, startPoint y: 200, endPoint x: 535, endPoint y: 229, distance: 404.6
click at [535, 229] on div "[DATE] - [DATE].5天 [DATE]" at bounding box center [663, 228] width 761 height 306
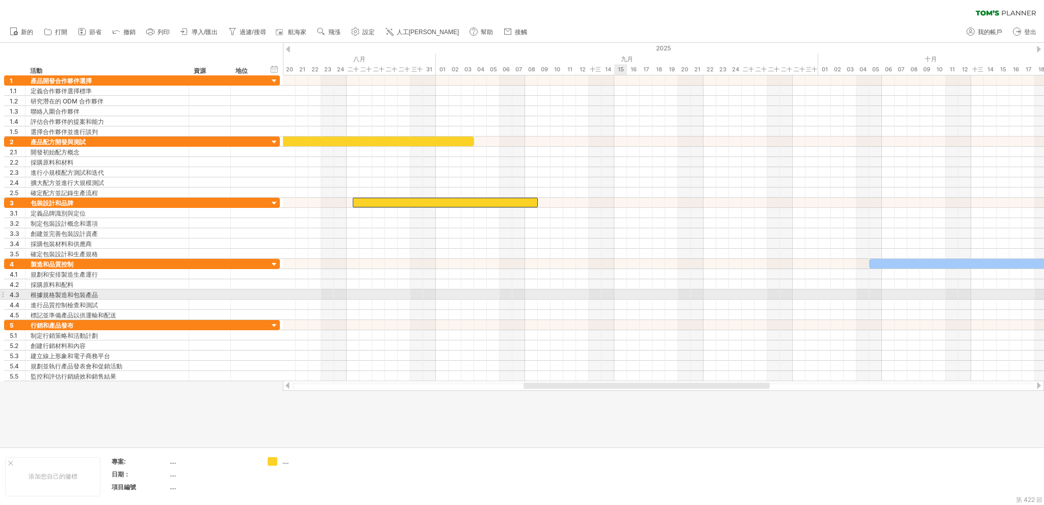
click at [616, 294] on div at bounding box center [663, 294] width 761 height 10
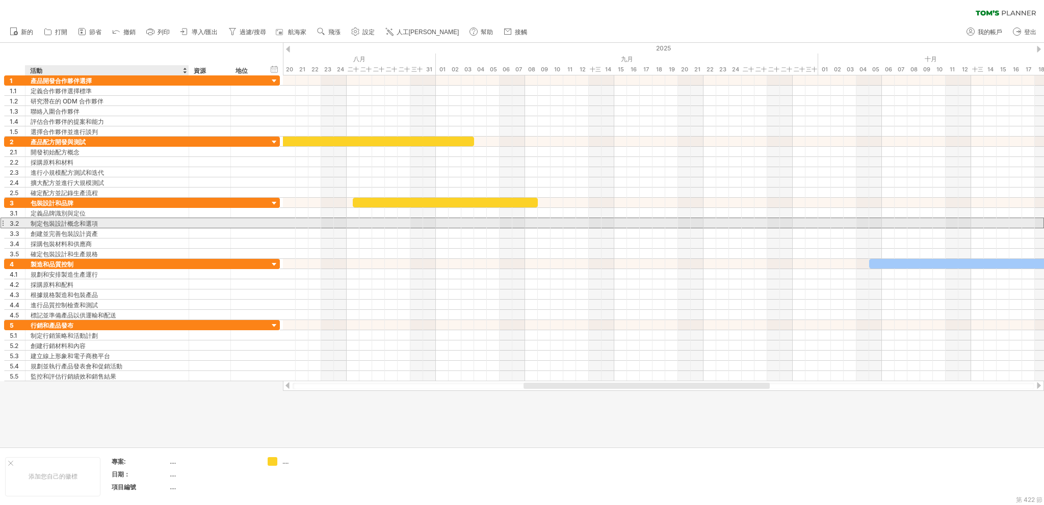
click at [75, 222] on font "制定包裝設計概念和選項" at bounding box center [64, 224] width 67 height 8
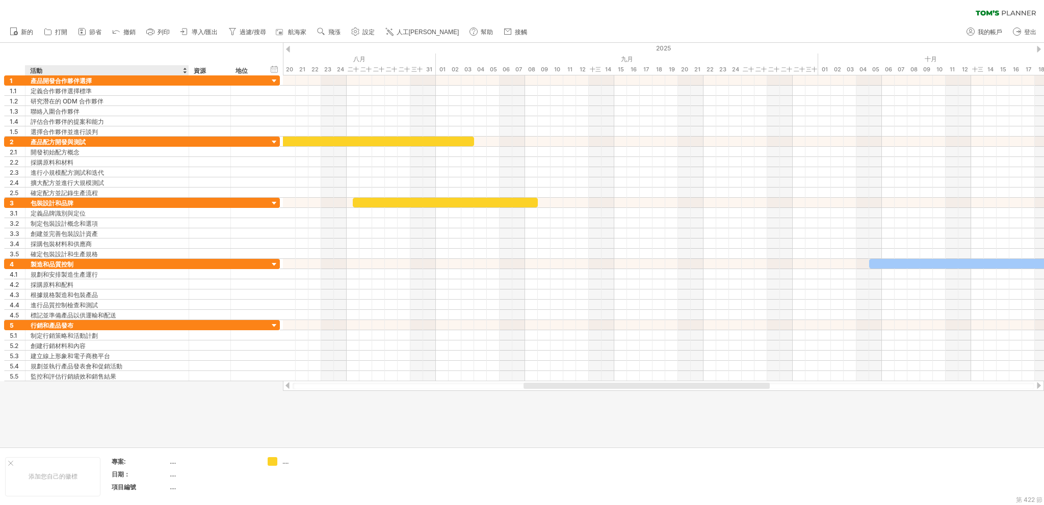
click at [207, 405] on div at bounding box center [522, 245] width 1044 height 404
drag, startPoint x: 552, startPoint y: 381, endPoint x: 371, endPoint y: 408, distance: 183.4
click at [372, 408] on div "嘗試造訪 [DOMAIN_NAME] 再次連接... 0% 清除過濾器 新的" at bounding box center [522, 252] width 1044 height 505
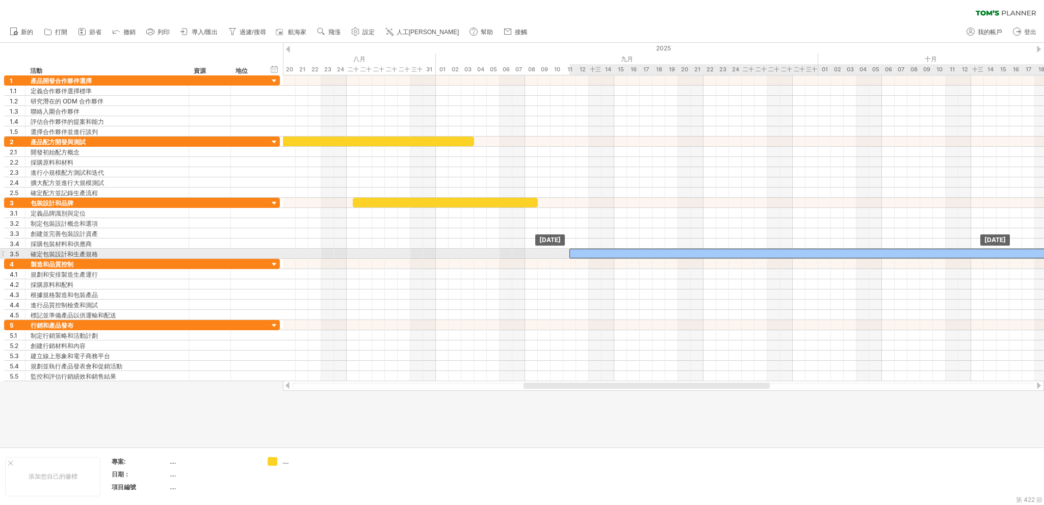
drag, startPoint x: 895, startPoint y: 259, endPoint x: 597, endPoint y: 249, distance: 298.3
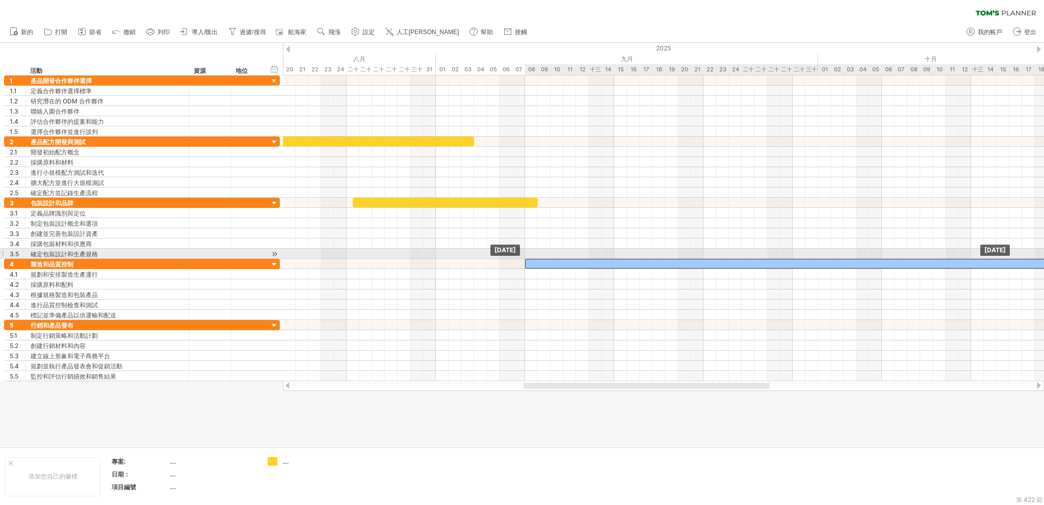
drag, startPoint x: 643, startPoint y: 249, endPoint x: 598, endPoint y: 256, distance: 44.9
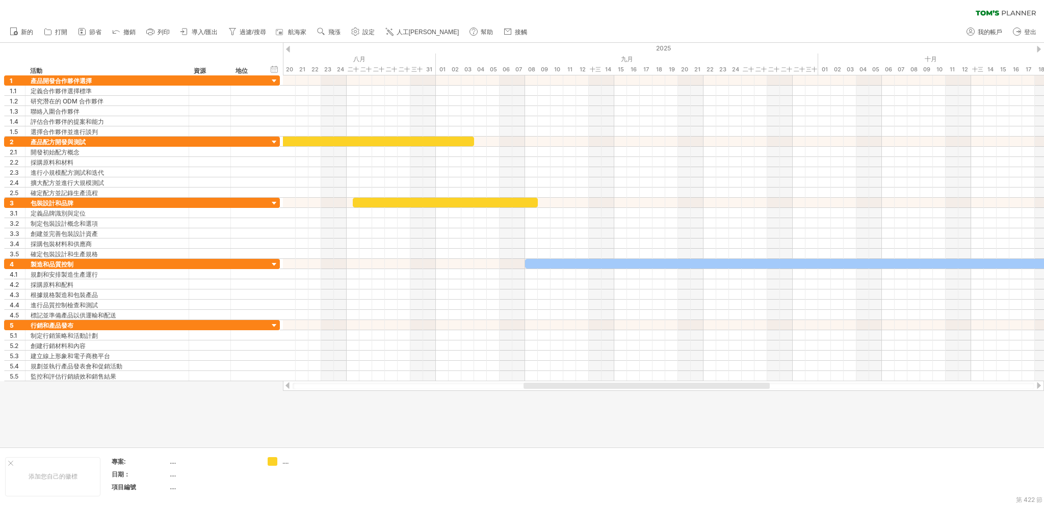
drag, startPoint x: 580, startPoint y: 390, endPoint x: 649, endPoint y: 398, distance: 69.3
click at [649, 398] on div "嘗試造訪 [DOMAIN_NAME] 再次連接... 0% 清除過濾器 新的" at bounding box center [522, 252] width 1044 height 505
click at [544, 263] on div at bounding box center [792, 264] width 535 height 10
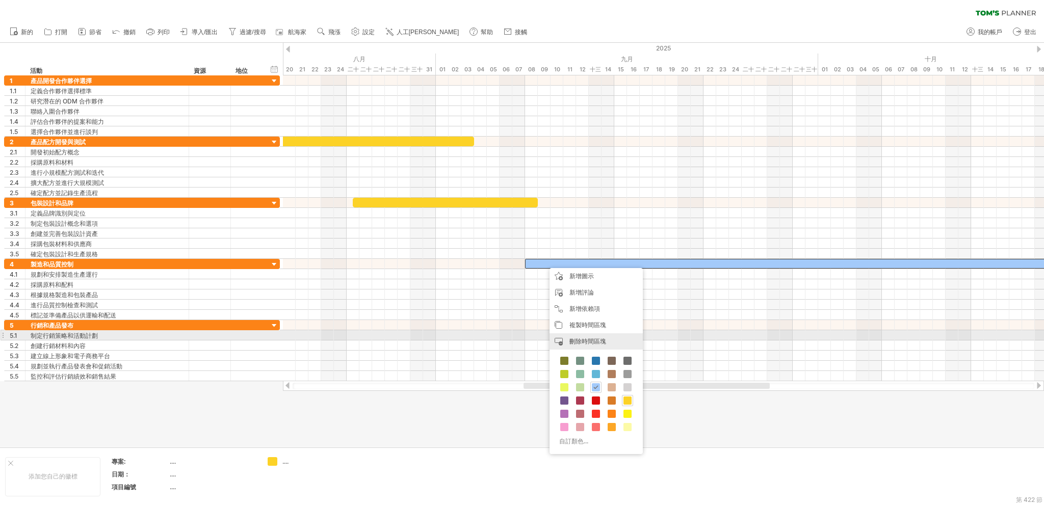
click at [588, 336] on div "刪除時間區塊 刪除選定的項目" at bounding box center [595, 341] width 93 height 16
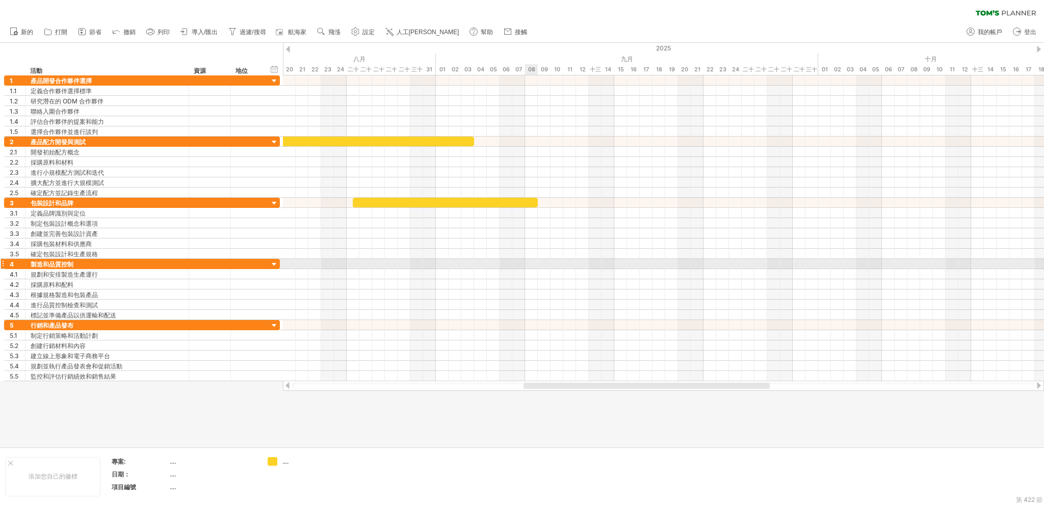
click at [536, 263] on div at bounding box center [663, 264] width 761 height 10
click at [534, 259] on div at bounding box center [663, 264] width 761 height 10
click at [532, 260] on div at bounding box center [663, 264] width 761 height 10
click at [564, 275] on font "新增時間區塊" at bounding box center [568, 275] width 37 height 8
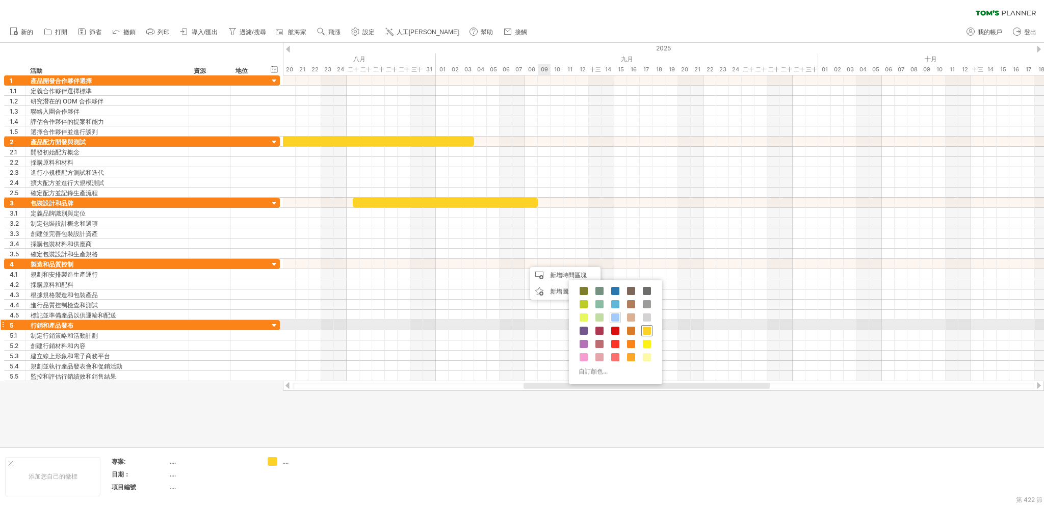
click at [644, 328] on span at bounding box center [647, 331] width 8 height 8
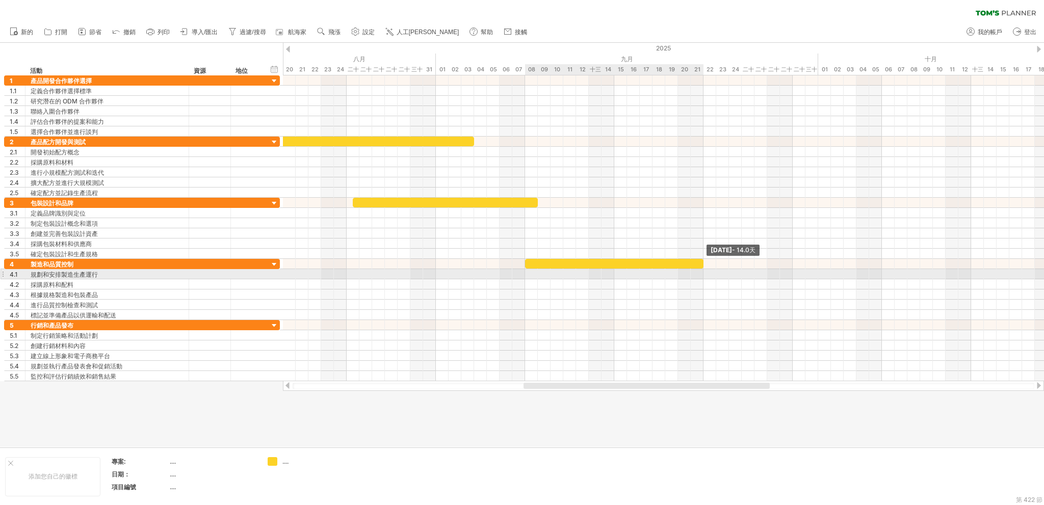
drag, startPoint x: 538, startPoint y: 261, endPoint x: 706, endPoint y: 274, distance: 168.2
click at [706, 274] on div "[DATE] - 14.0天 [DATE]" at bounding box center [663, 228] width 761 height 306
click at [445, 287] on div at bounding box center [663, 289] width 761 height 61
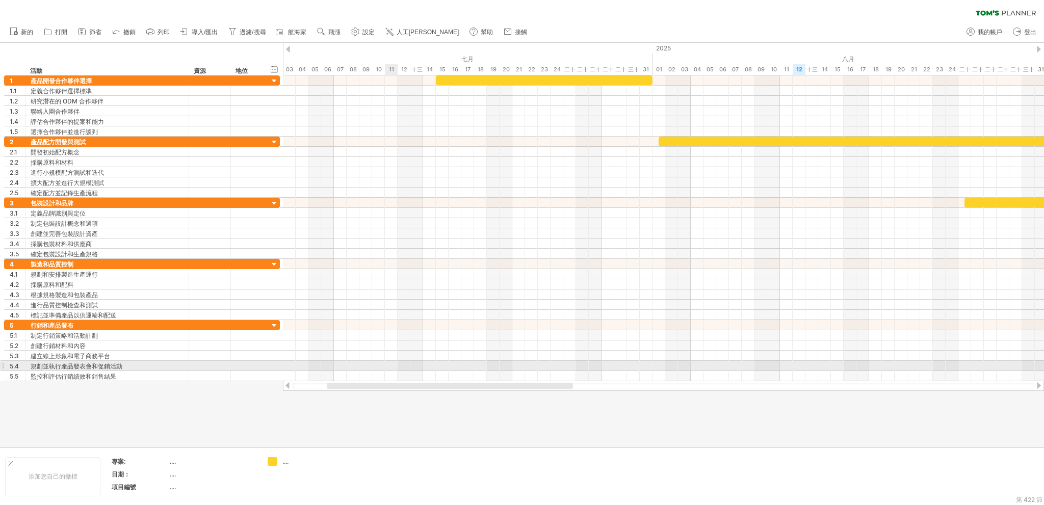
drag, startPoint x: 587, startPoint y: 387, endPoint x: 382, endPoint y: 359, distance: 206.8
click at [388, 364] on div "嘗試造訪 [DOMAIN_NAME] 再次連接... 0% 清除過濾器 新的" at bounding box center [522, 252] width 1044 height 505
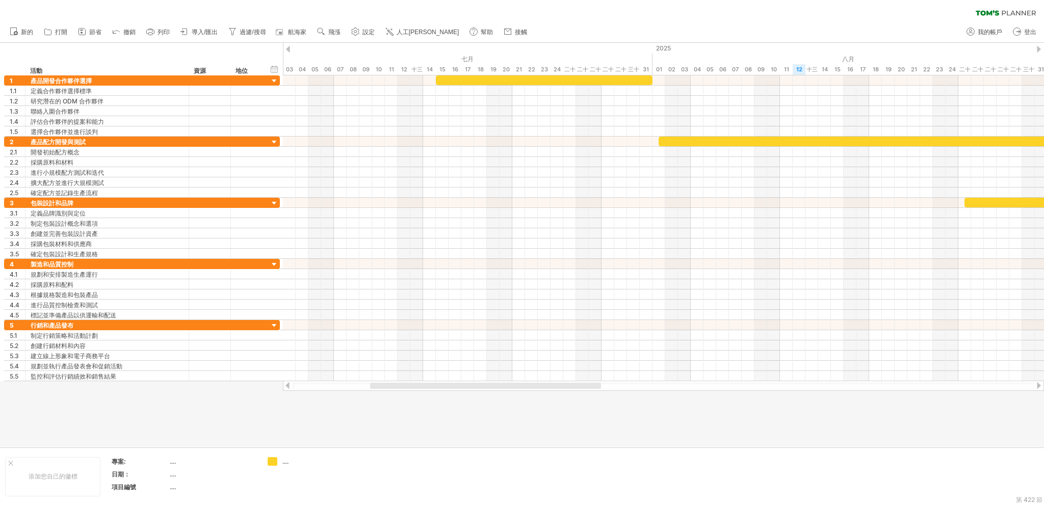
drag, startPoint x: 426, startPoint y: 390, endPoint x: 346, endPoint y: 395, distance: 80.7
click at [346, 395] on div "嘗試造訪 [DOMAIN_NAME] 再次連接... 0% 清除過濾器 新的" at bounding box center [522, 252] width 1044 height 505
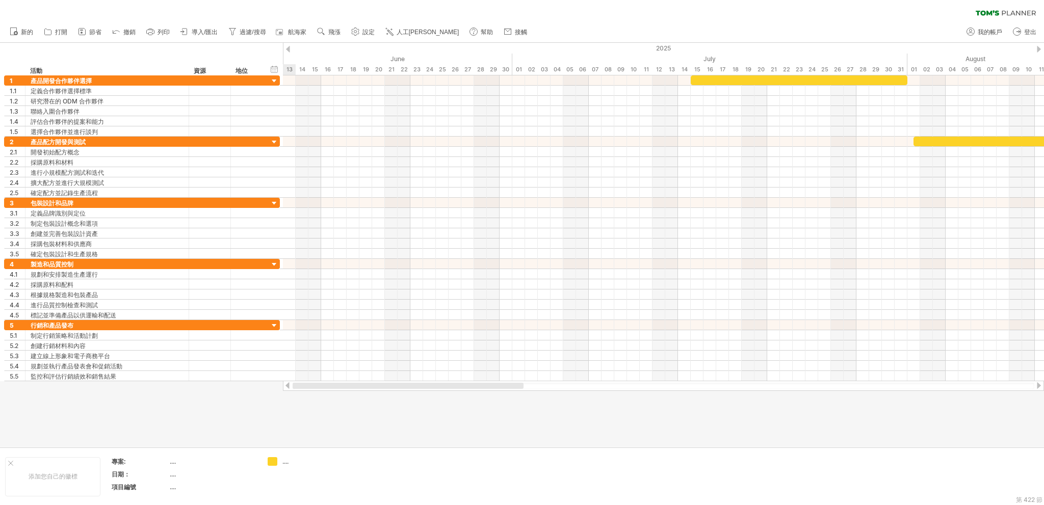
drag, startPoint x: 412, startPoint y: 387, endPoint x: 338, endPoint y: 269, distance: 138.7
click at [304, 384] on div at bounding box center [408, 386] width 231 height 6
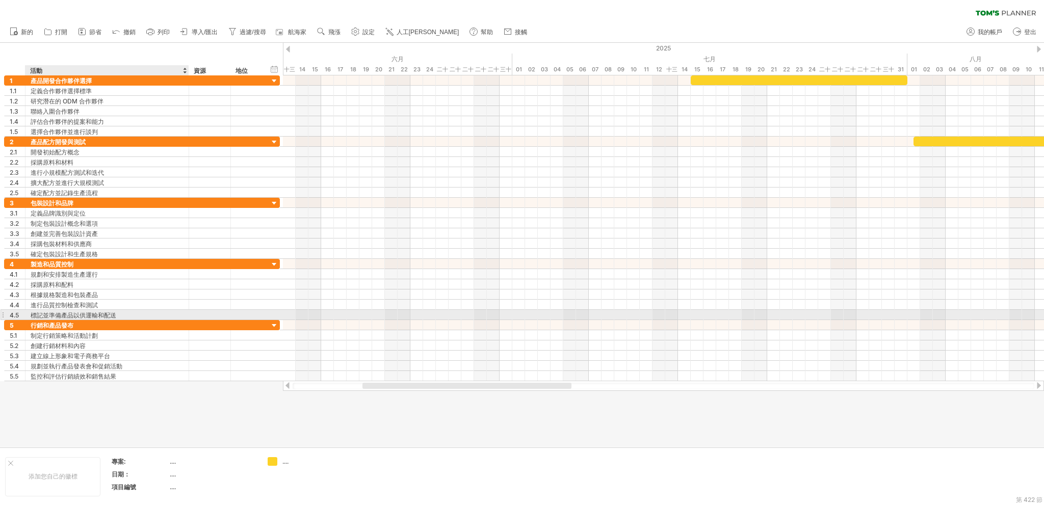
click at [61, 316] on font "標記並準備產品以供運輸和配送" at bounding box center [74, 315] width 86 height 8
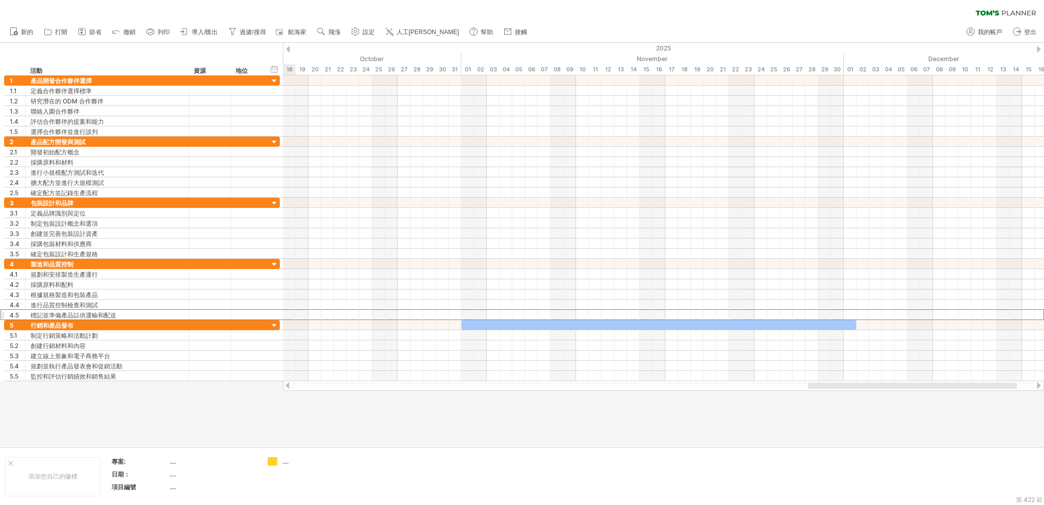
drag, startPoint x: 487, startPoint y: 387, endPoint x: 933, endPoint y: 382, distance: 446.0
click at [933, 382] on div at bounding box center [663, 386] width 761 height 10
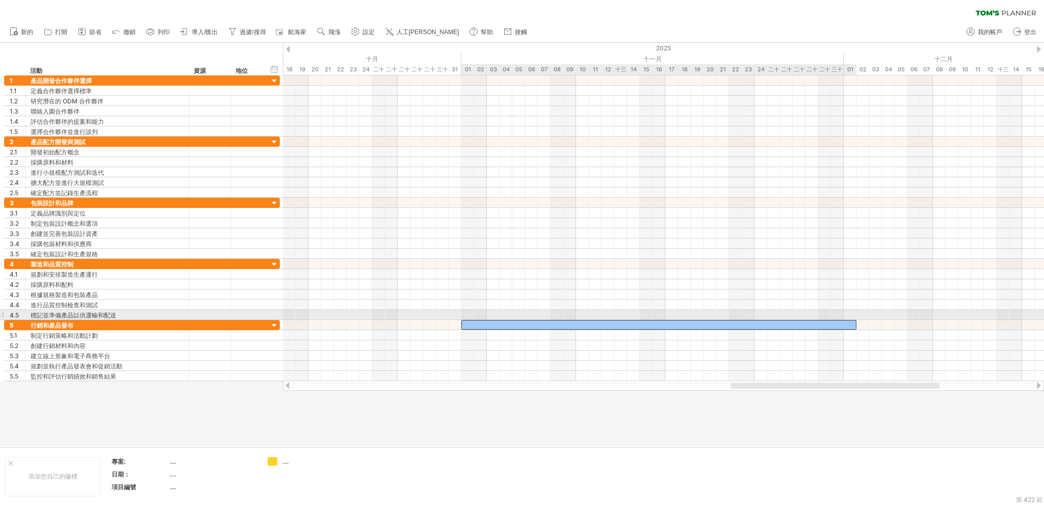
click at [848, 320] on div at bounding box center [658, 325] width 395 height 10
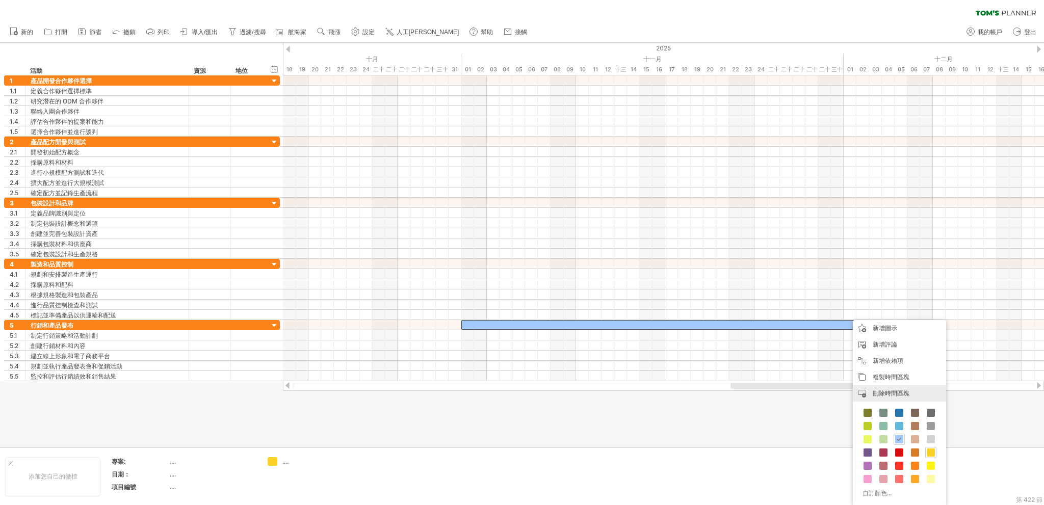
click at [883, 386] on div "刪除時間區塊 刪除選定的項目" at bounding box center [899, 393] width 93 height 16
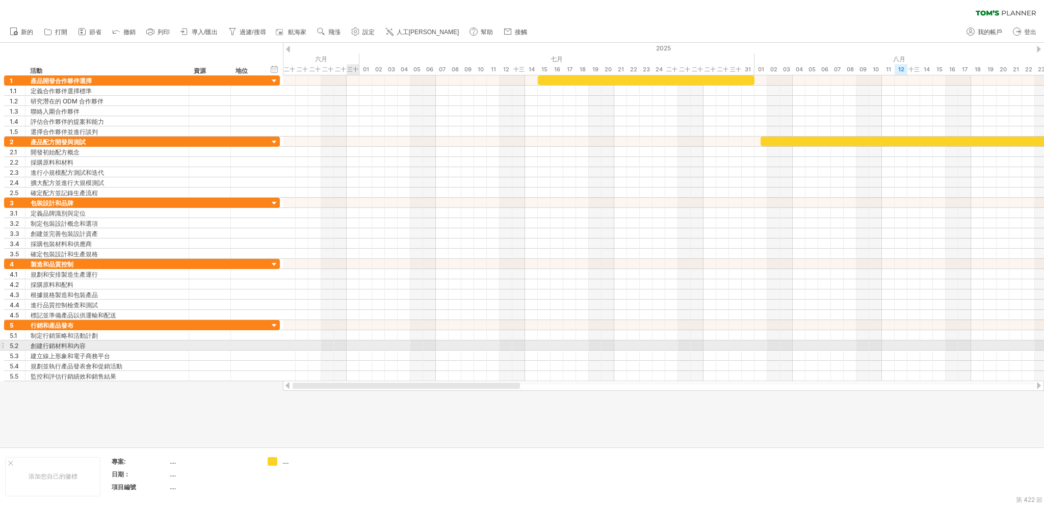
drag, startPoint x: 851, startPoint y: 384, endPoint x: 339, endPoint y: 350, distance: 512.8
click at [339, 350] on div "嘗試造訪 [DOMAIN_NAME] 再次連接... 0% 清除過濾器 新的" at bounding box center [522, 252] width 1044 height 505
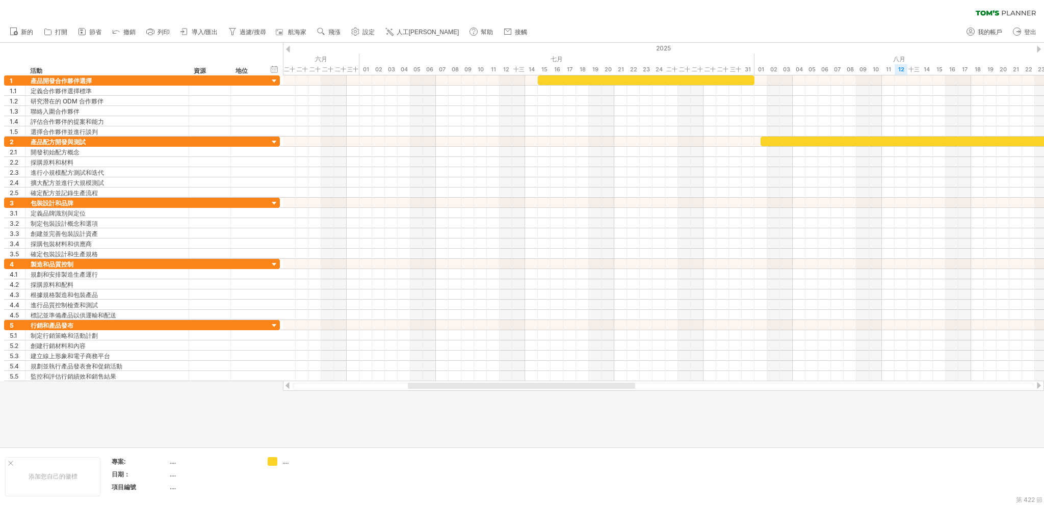
click at [199, 32] on font "導入/匯出" at bounding box center [205, 32] width 26 height 7
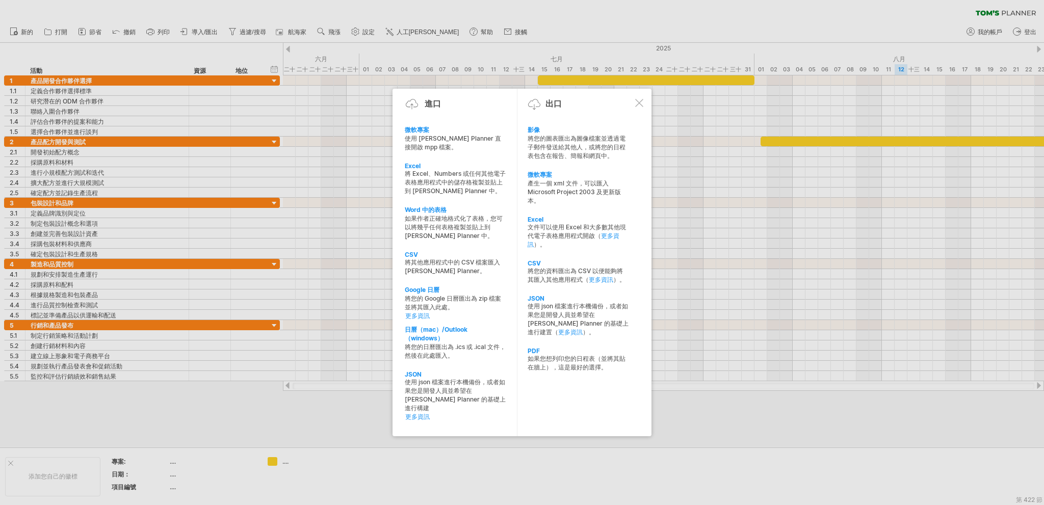
click at [551, 366] on font "如果您想列印您的日程表（並將其貼在牆上），這是最好的選擇。" at bounding box center [576, 363] width 98 height 16
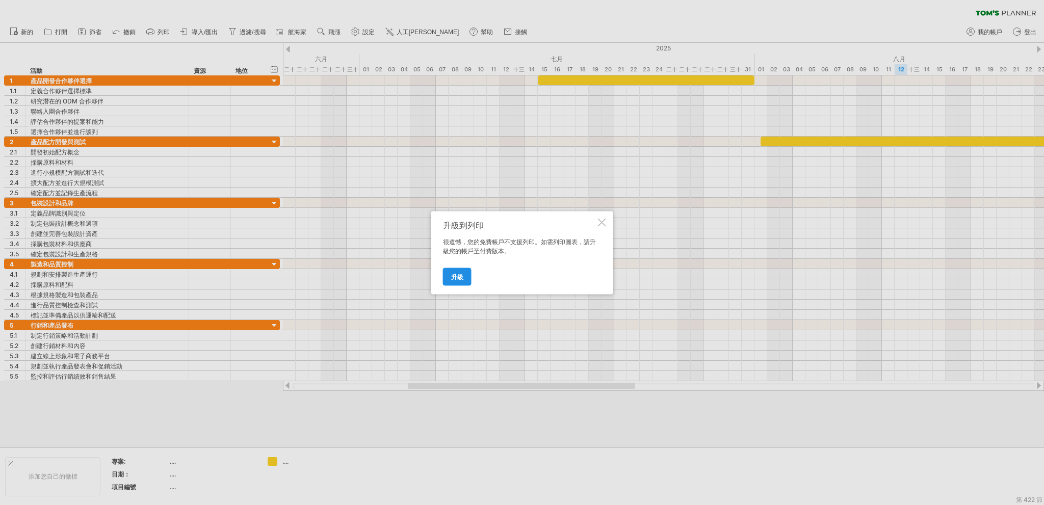
click at [453, 276] on font "升級" at bounding box center [457, 277] width 12 height 8
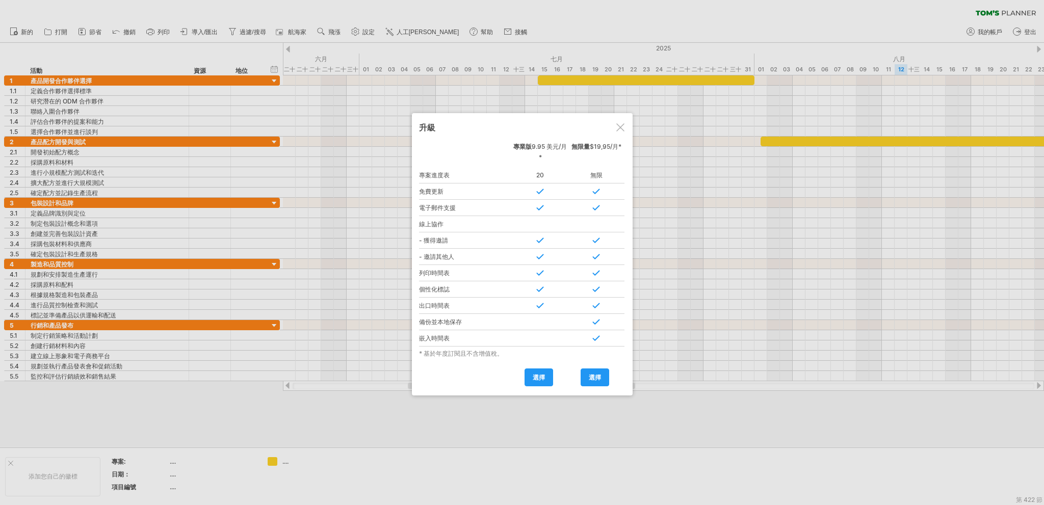
click at [623, 127] on div at bounding box center [620, 127] width 8 height 8
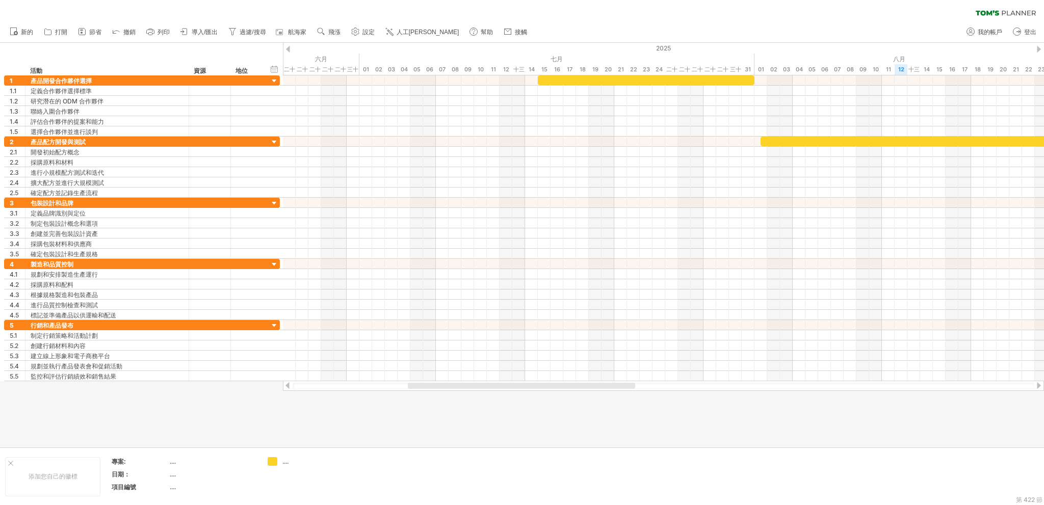
click at [202, 28] on link "導入/匯出" at bounding box center [199, 31] width 43 height 13
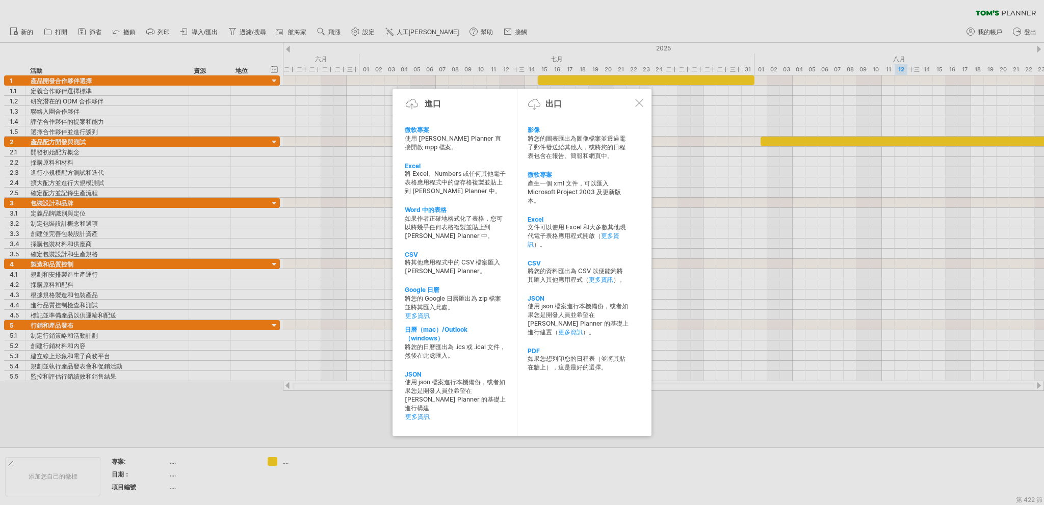
click at [601, 144] on font "將您的圖表匯出為圖像檔案並透過電子郵件發送給其他人，或將您的日程表包含在報告、簡報和網頁中。" at bounding box center [576, 147] width 98 height 25
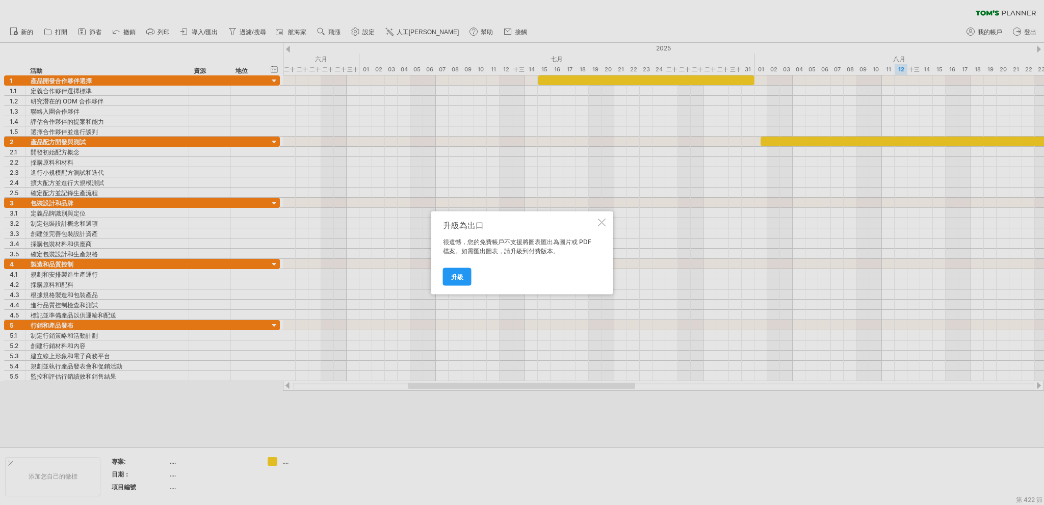
click at [599, 214] on div "升級為出口 很遺憾，您的免費帳戶不支援將圖表匯出為圖片或 PDF 檔案。如需匯出圖表，請升級到付費版本。 升級" at bounding box center [522, 252] width 182 height 83
click at [603, 224] on div at bounding box center [602, 222] width 8 height 8
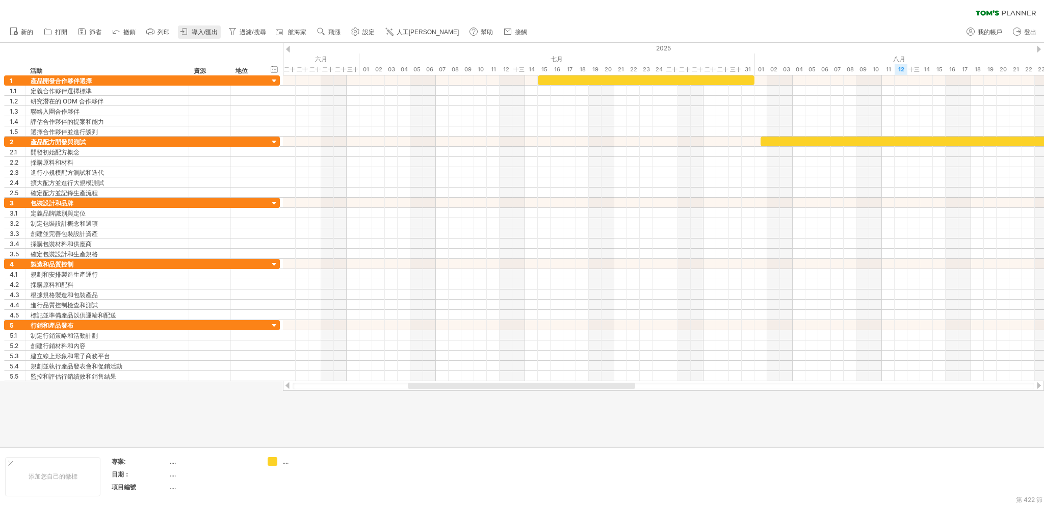
click at [200, 29] on font "導入/匯出" at bounding box center [205, 32] width 26 height 7
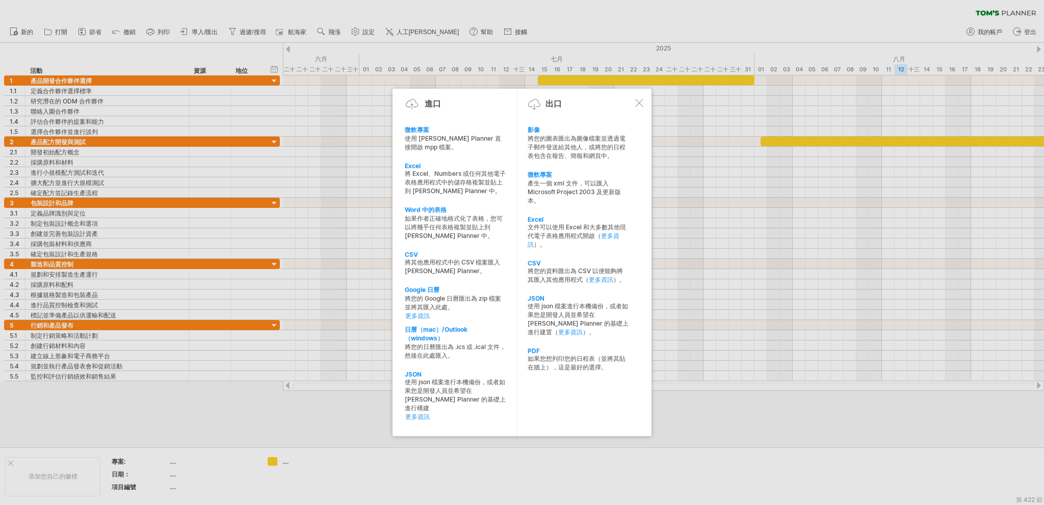
click at [457, 236] on font "如果作者正確地格式化了表格，您可以將幾乎任何表格複製並貼上到 [PERSON_NAME] Planner 中。" at bounding box center [454, 227] width 98 height 25
type textarea "**********"
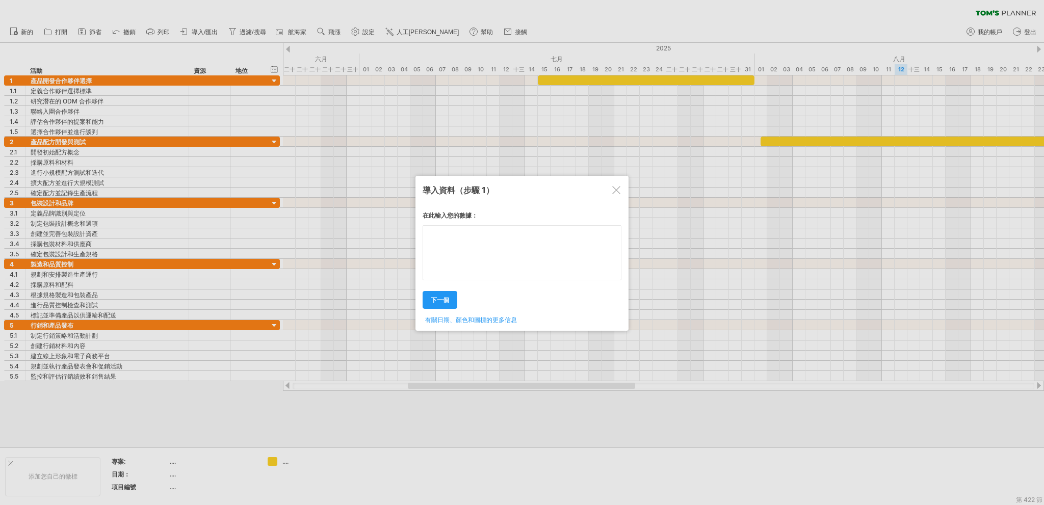
click at [463, 249] on textarea at bounding box center [521, 252] width 199 height 55
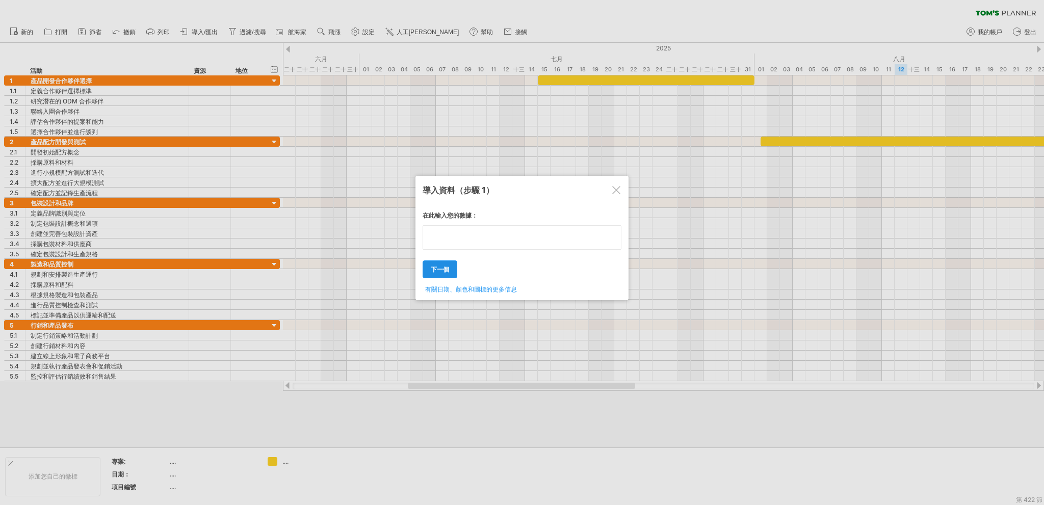
type textarea "**********"
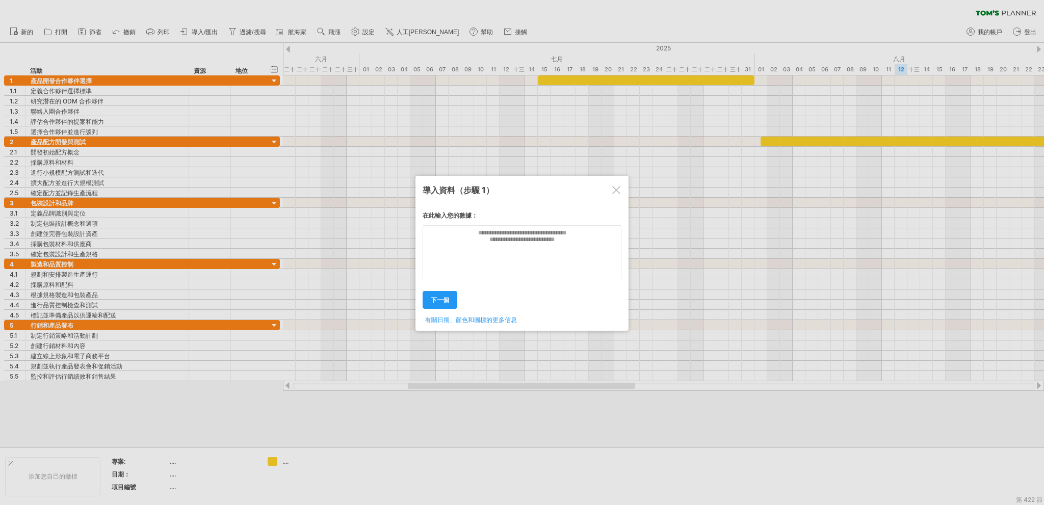
click at [432, 271] on div "在此輸入您的數據： 您的數據： 將您的電子表格內容複製/貼上至此處！ 週末 ' 星期一 星期二 下一個" at bounding box center [521, 264] width 199 height 121
click at [461, 214] on font "在此輸入您的數據：" at bounding box center [449, 216] width 55 height 8
click at [444, 185] on div "導入資料 （步驟 1）" at bounding box center [521, 189] width 199 height 19
click at [448, 322] on font "有關日期、顏色和圖標的更多信息" at bounding box center [471, 320] width 92 height 8
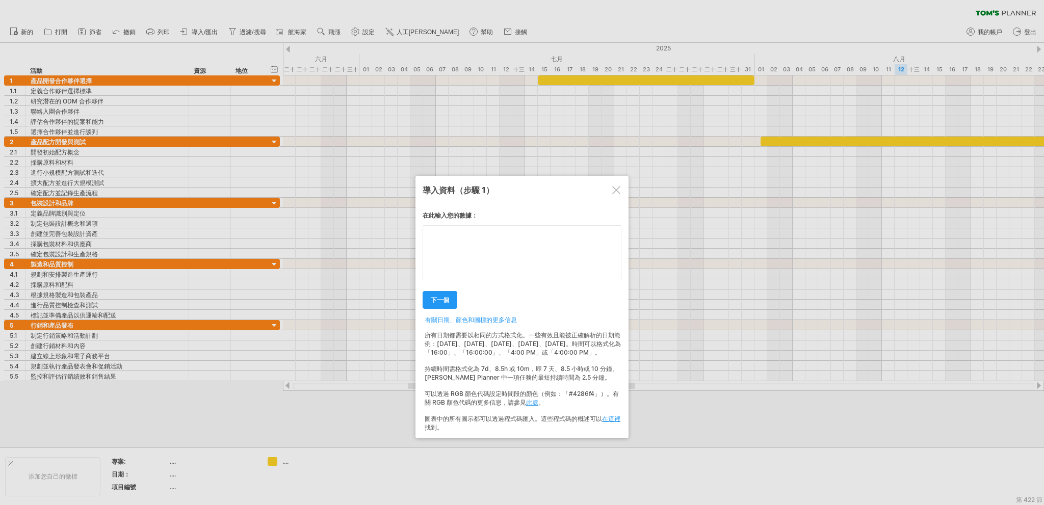
click at [581, 252] on div "在此輸入您的數據： 您的數據： 將您的電子表格內容複製/貼上至此處！ 週末 ' 星期一 星期二 下一個" at bounding box center [521, 318] width 199 height 228
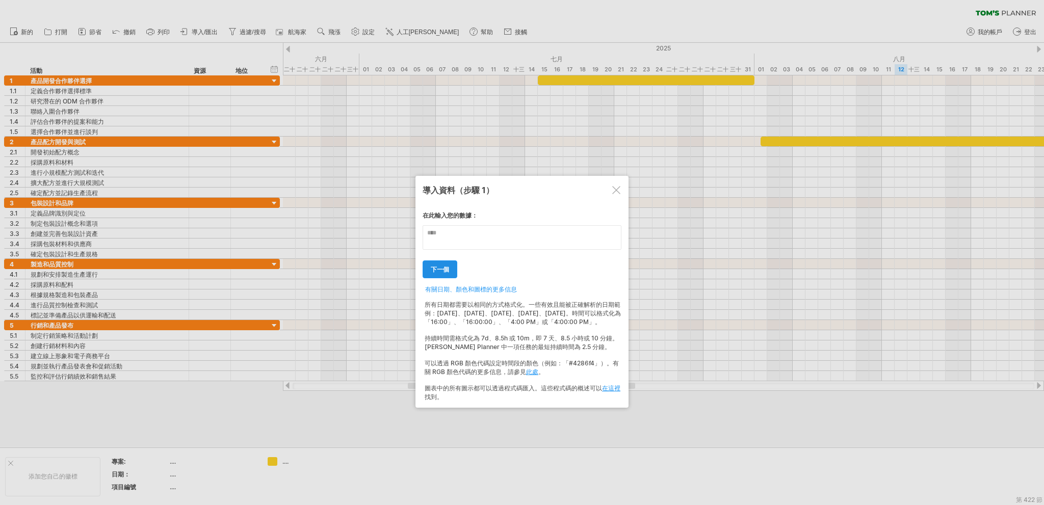
click at [435, 266] on font "下一個" at bounding box center [440, 270] width 18 height 8
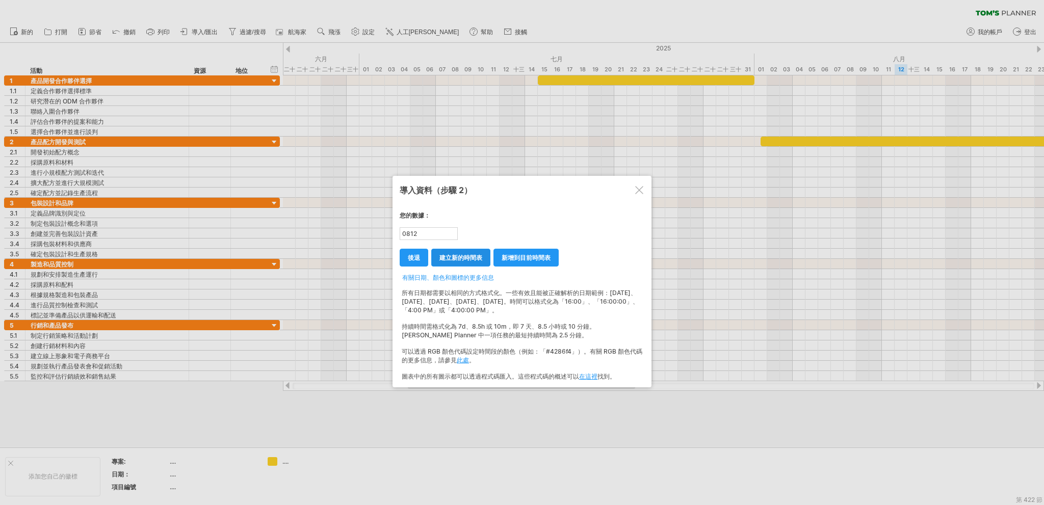
click at [455, 258] on font "建立新的時間表" at bounding box center [460, 258] width 43 height 8
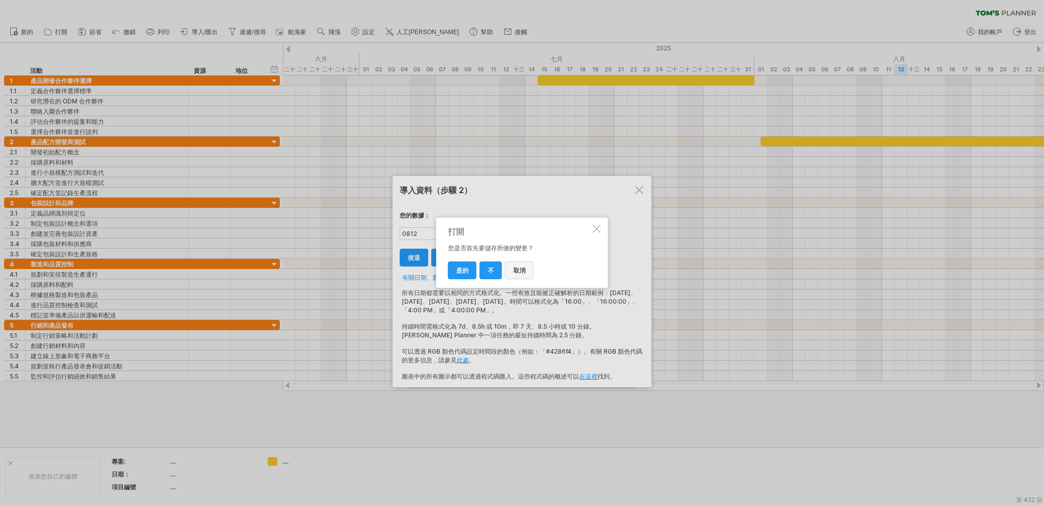
click at [521, 268] on font "取消" at bounding box center [519, 271] width 12 height 8
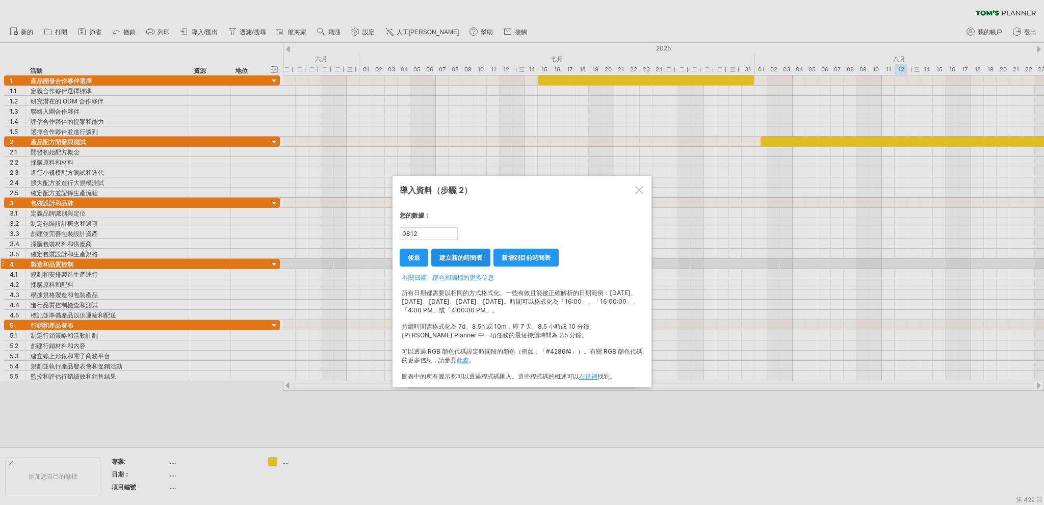
click at [461, 259] on font "建立新的時間表" at bounding box center [460, 258] width 43 height 8
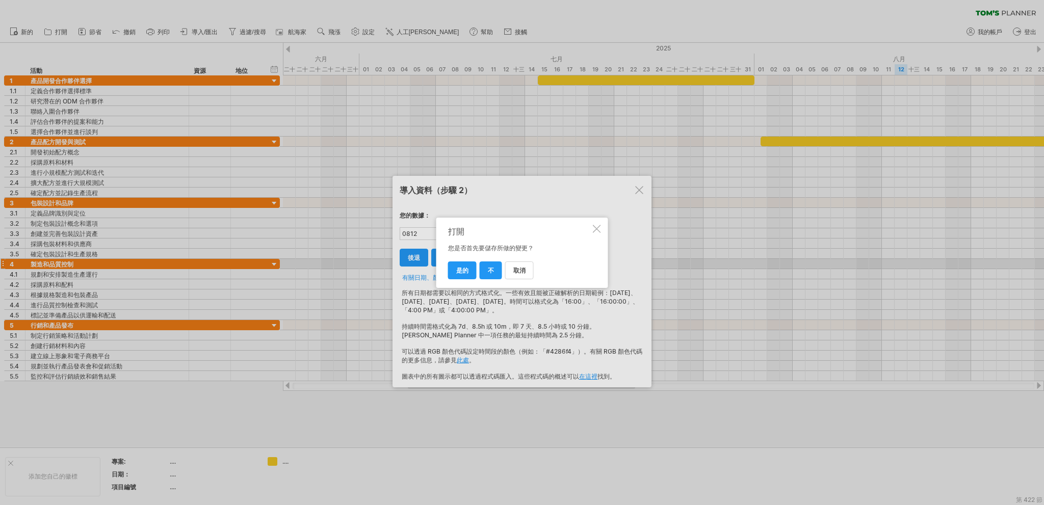
drag, startPoint x: 516, startPoint y: 271, endPoint x: 573, endPoint y: 227, distance: 72.3
click at [516, 271] on font "取消" at bounding box center [519, 271] width 12 height 8
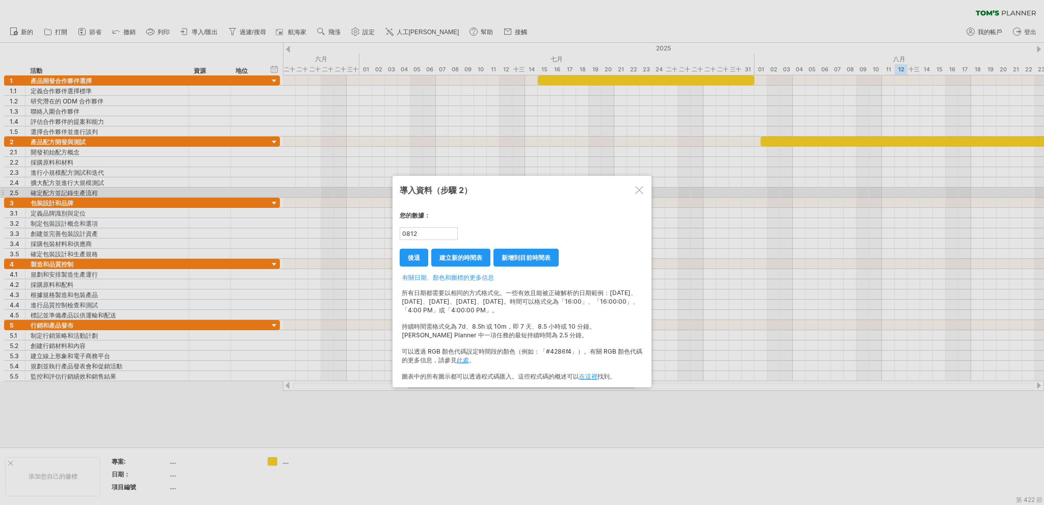
click at [639, 192] on div at bounding box center [639, 190] width 8 height 8
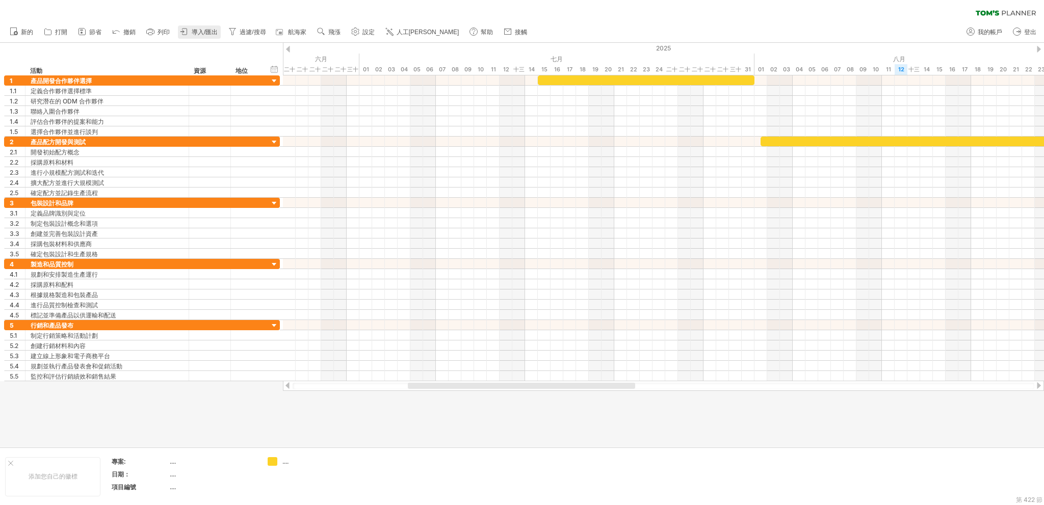
click at [194, 32] on font "導入/匯出" at bounding box center [205, 32] width 26 height 7
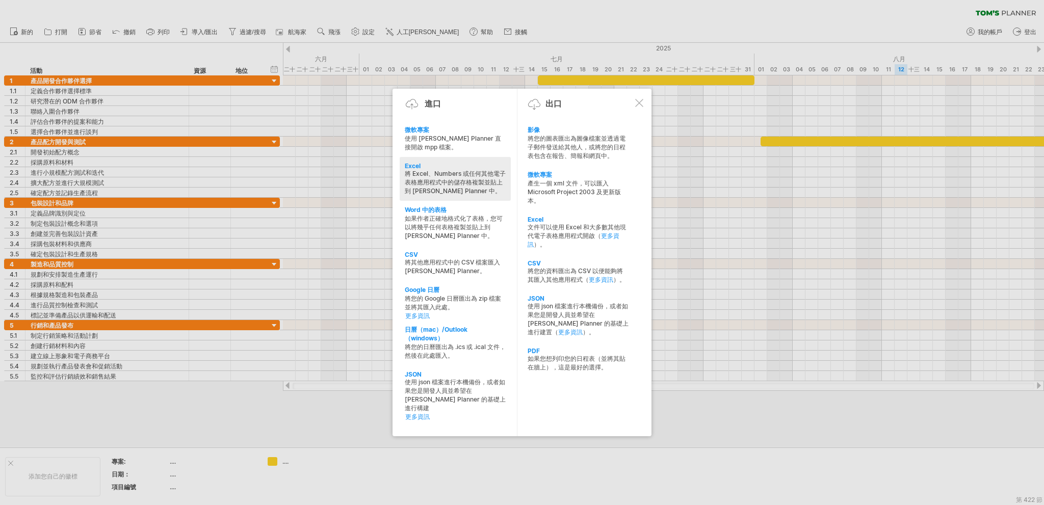
click at [443, 165] on div "Excel" at bounding box center [455, 166] width 101 height 8
type textarea "**********"
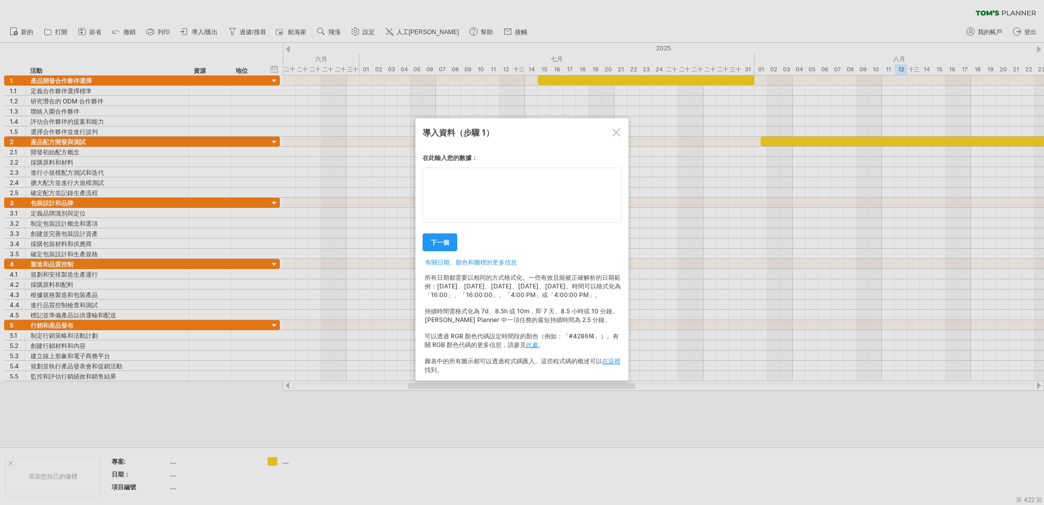
click at [511, 198] on div "在此輸入您的數據： 您的數據： 0812 週末 ' 星期一 星期二" at bounding box center [521, 260] width 199 height 228
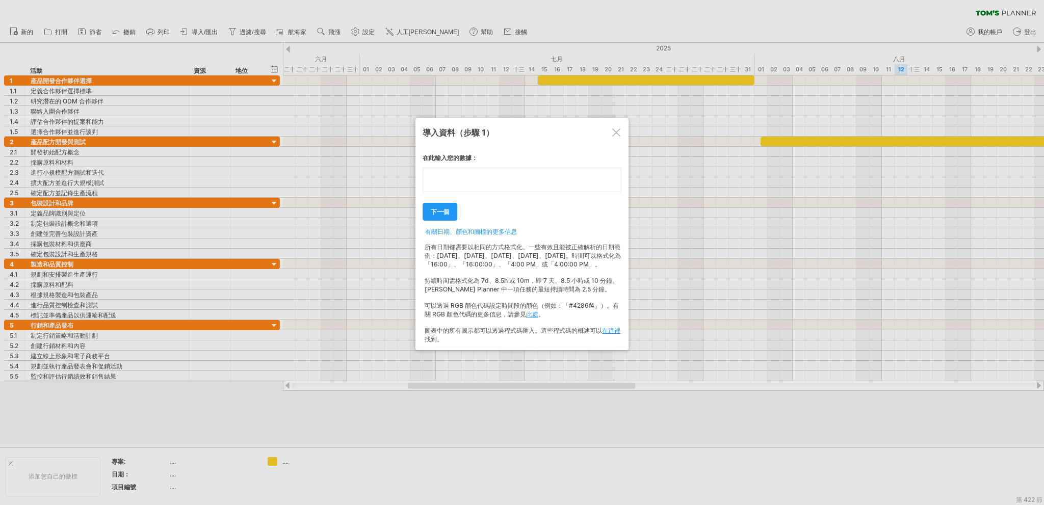
click at [509, 189] on textarea at bounding box center [521, 180] width 199 height 24
click at [436, 200] on div "新增到目前時間表 下一個 建立新的時間表 下一個 進口 後退 後退 後退" at bounding box center [521, 207] width 199 height 26
click at [440, 207] on link "下一個" at bounding box center [439, 212] width 35 height 18
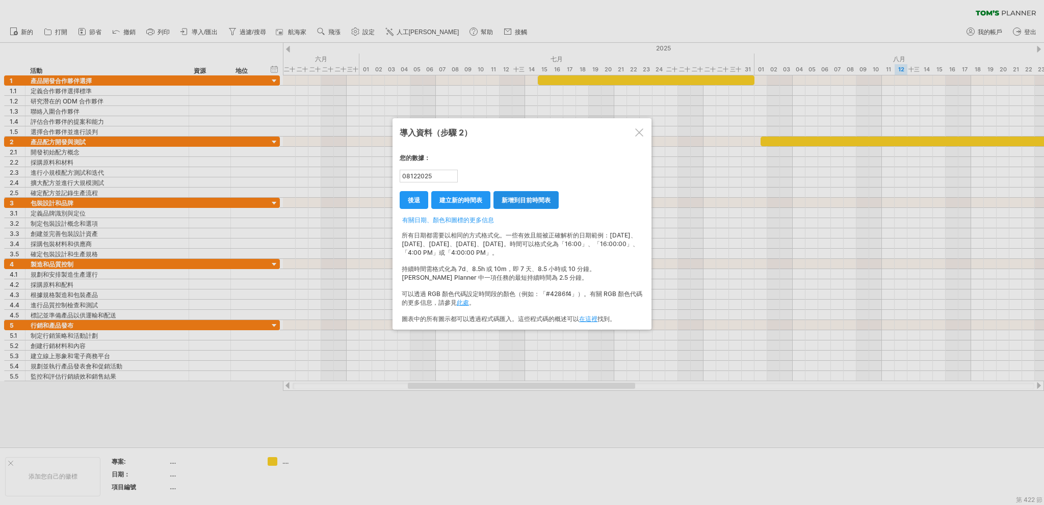
click at [540, 199] on font "新增到目前時間表" at bounding box center [525, 200] width 49 height 8
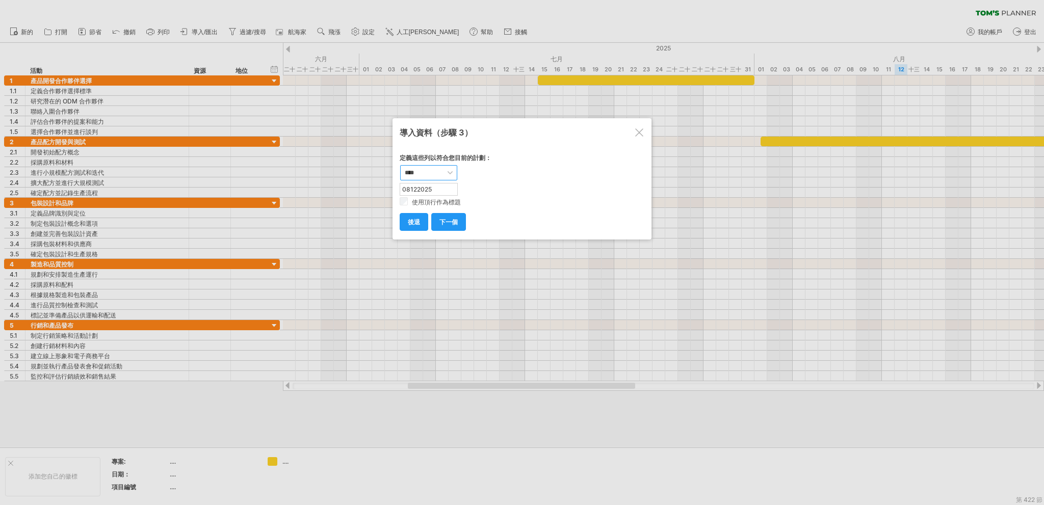
click at [436, 174] on select "**** *** ****** ****** ****** **** **** ** ** ****** *******" at bounding box center [428, 172] width 57 height 15
drag, startPoint x: 504, startPoint y: 181, endPoint x: 493, endPoint y: 193, distance: 15.9
click at [504, 181] on div "在此輸入您的數據： 您的數據： 定義這些列以符合您目前的計劃： **** *** ****** ****** ****** **** **** ** ** *…" at bounding box center [522, 188] width 245 height 84
click at [433, 174] on select "**** *** ****** ****** ****** **** **** ** ** ****** *******" at bounding box center [428, 172] width 57 height 15
drag, startPoint x: 433, startPoint y: 174, endPoint x: 436, endPoint y: 180, distance: 6.4
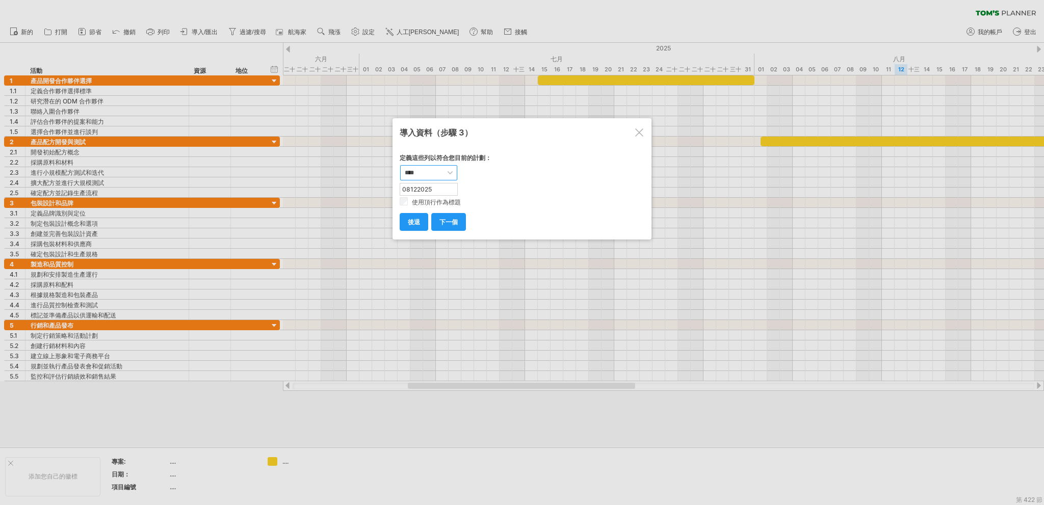
click at [433, 175] on select "**** *** ****** ****** ****** **** **** ** ** ****** *******" at bounding box center [428, 172] width 57 height 15
click at [452, 214] on div "新增到目前時間表 下一個 建立新的時間表 下一個 進口 後退 後退 後退" at bounding box center [522, 217] width 245 height 26
click at [453, 215] on link "下一個" at bounding box center [448, 222] width 35 height 18
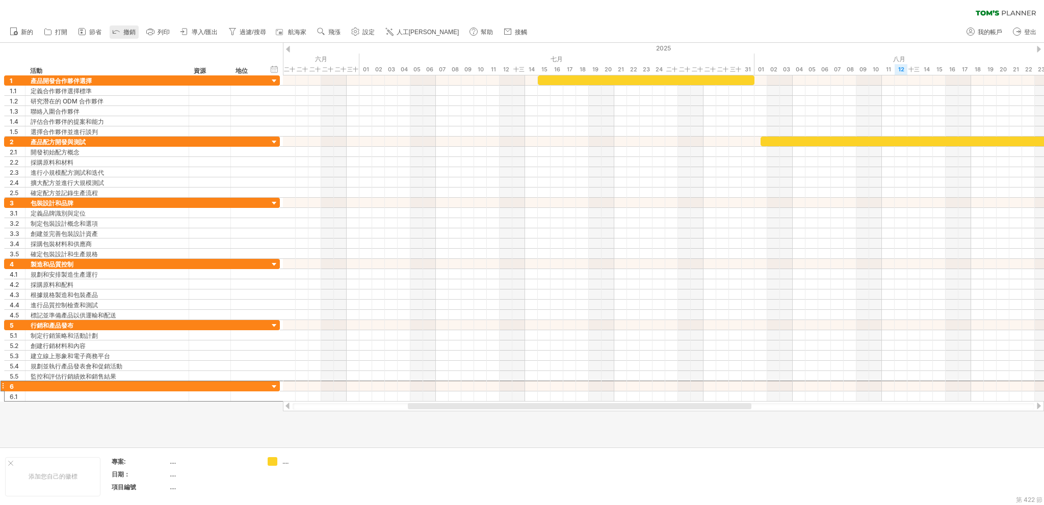
click at [127, 29] on font "撤銷" at bounding box center [129, 32] width 12 height 7
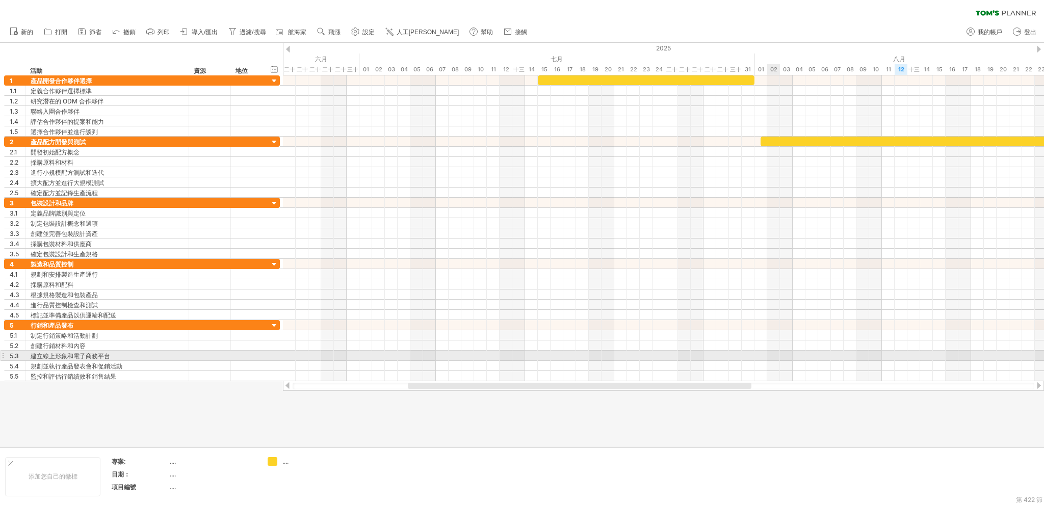
drag, startPoint x: 617, startPoint y: 382, endPoint x: 871, endPoint y: 328, distance: 259.6
click at [877, 324] on div "嘗試造訪 [DOMAIN_NAME] 再次連接... 0% 清除過濾器 新的" at bounding box center [522, 252] width 1044 height 505
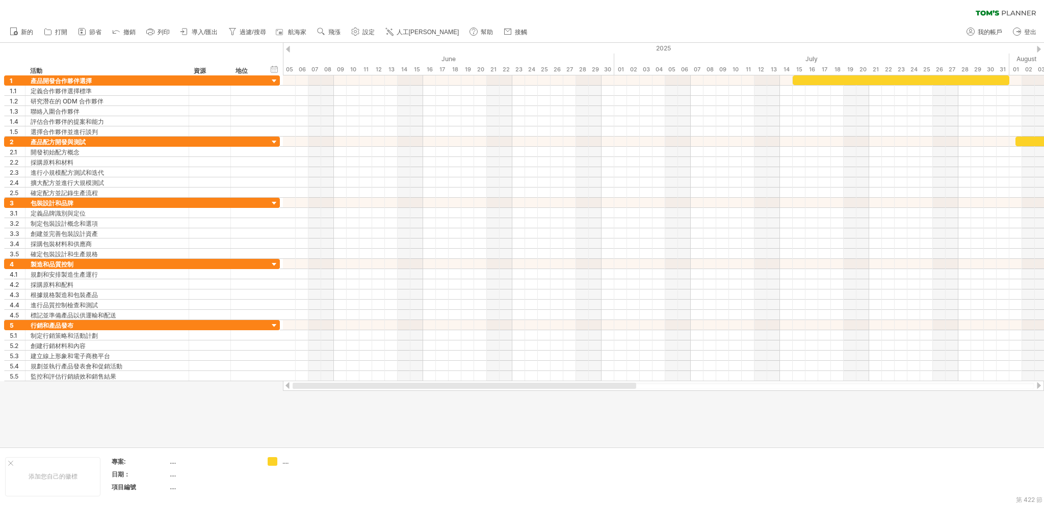
drag, startPoint x: 686, startPoint y: 386, endPoint x: 398, endPoint y: 344, distance: 291.0
click at [385, 397] on div "嘗試造訪 [DOMAIN_NAME] 再次連接... 0% 清除過濾器 新的" at bounding box center [522, 252] width 1044 height 505
click at [169, 32] on font "列印" at bounding box center [163, 32] width 12 height 7
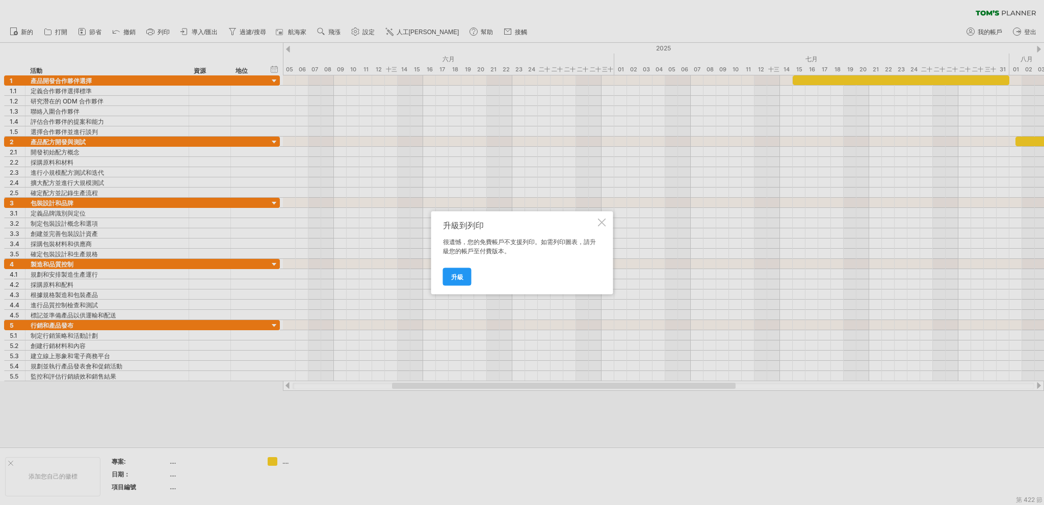
drag, startPoint x: 591, startPoint y: 213, endPoint x: 601, endPoint y: 221, distance: 12.7
click at [598, 220] on div "升級到列印 很遺憾，您的免費帳戶不支援列印。如需列印圖表，請升級您的帳戶至付費版本。 升級" at bounding box center [522, 252] width 182 height 83
click at [601, 221] on div at bounding box center [602, 222] width 8 height 8
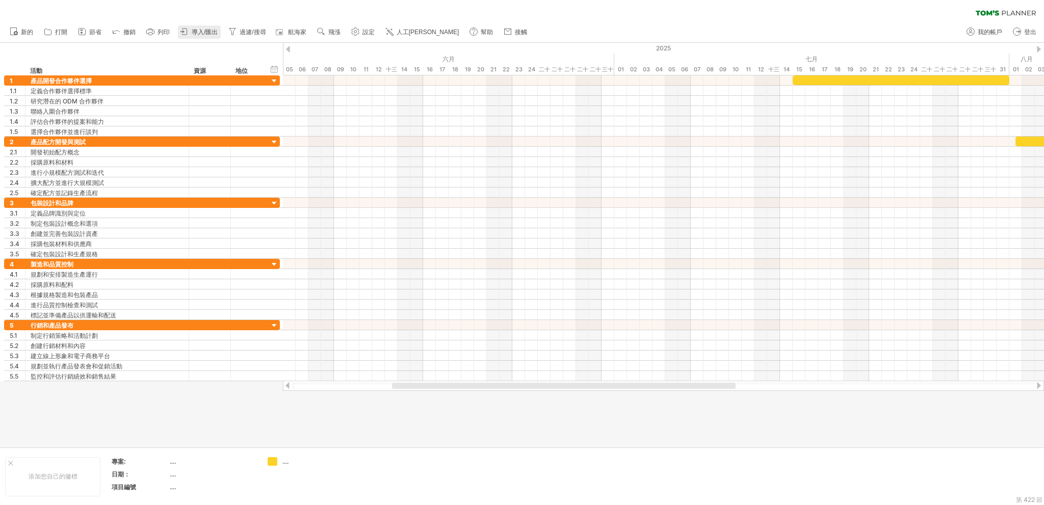
click at [212, 35] on font "導入/匯出" at bounding box center [205, 32] width 26 height 7
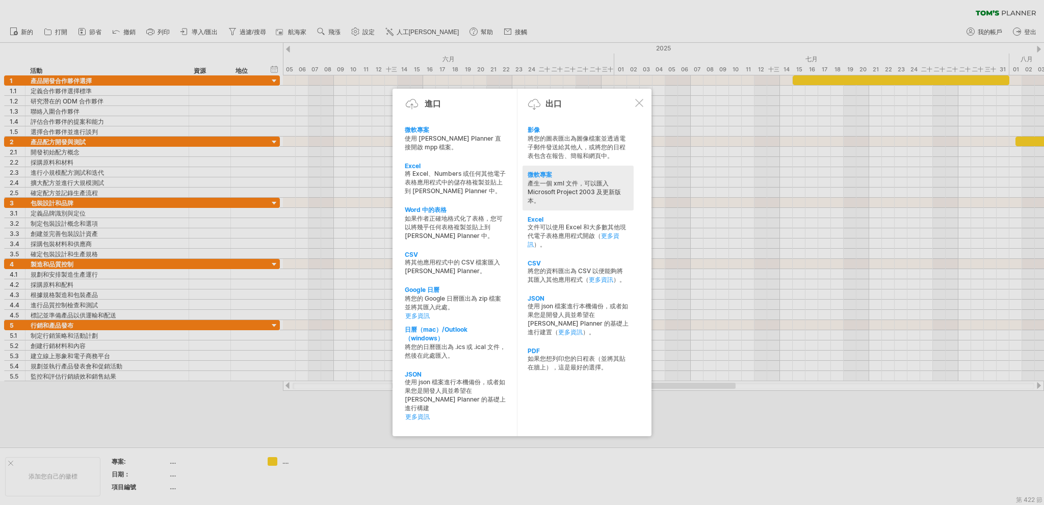
click at [577, 184] on font "產生一個 xml 文件，可以匯入 Microsoft Project 2003 及更新版本。" at bounding box center [573, 191] width 93 height 25
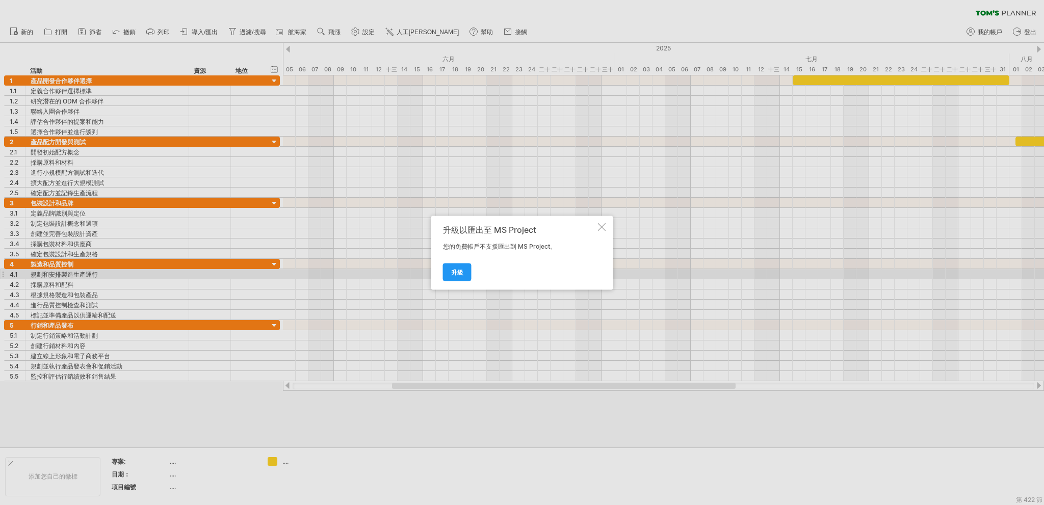
click at [462, 277] on link "升級" at bounding box center [457, 272] width 29 height 18
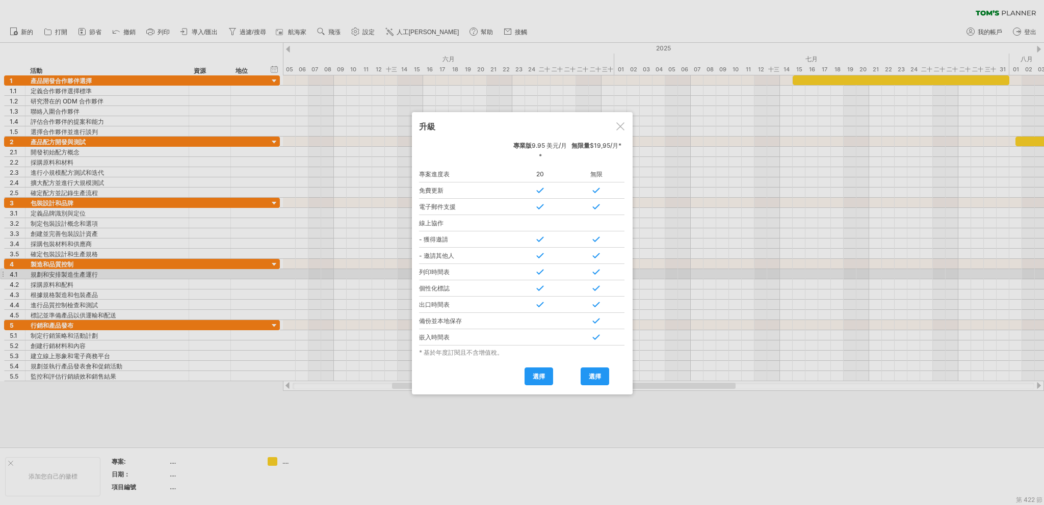
drag, startPoint x: 624, startPoint y: 122, endPoint x: 323, endPoint y: 39, distance: 311.8
click at [623, 122] on div at bounding box center [620, 126] width 8 height 8
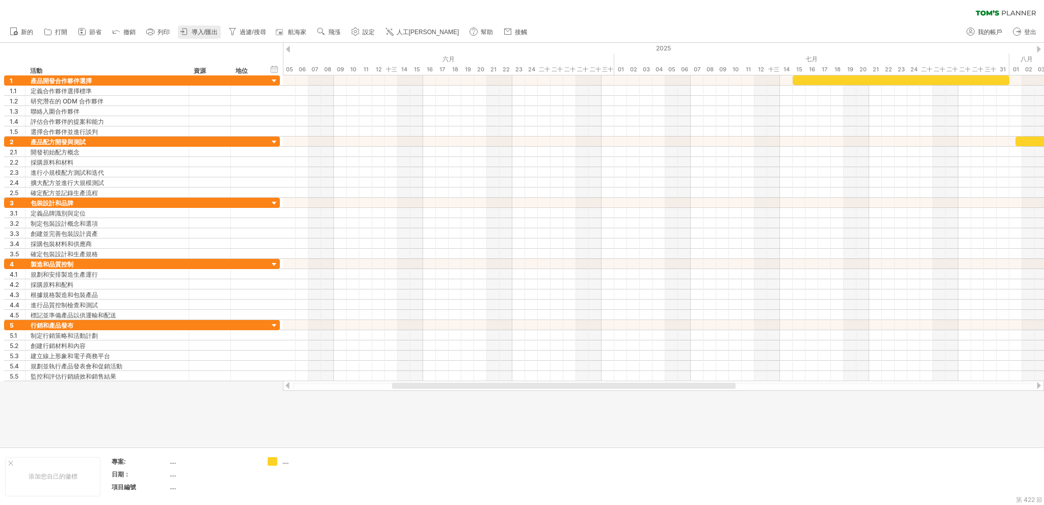
drag, startPoint x: 190, startPoint y: 24, endPoint x: 194, endPoint y: 32, distance: 9.4
click at [192, 25] on ul "新的" at bounding box center [268, 31] width 526 height 21
click at [195, 34] on font "導入/匯出" at bounding box center [205, 32] width 26 height 7
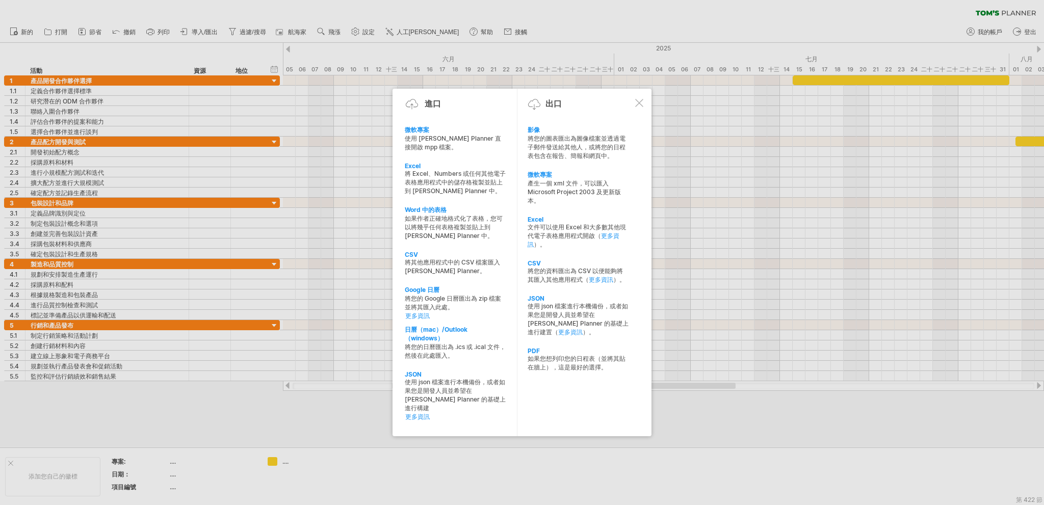
drag, startPoint x: 463, startPoint y: 176, endPoint x: 469, endPoint y: 176, distance: 5.6
click at [465, 176] on font "將 Excel、Numbers 或任何其他電子表格應用程式中的儲存格複製並貼上到 [PERSON_NAME] Planner 中。" at bounding box center [455, 182] width 101 height 25
type textarea "**********"
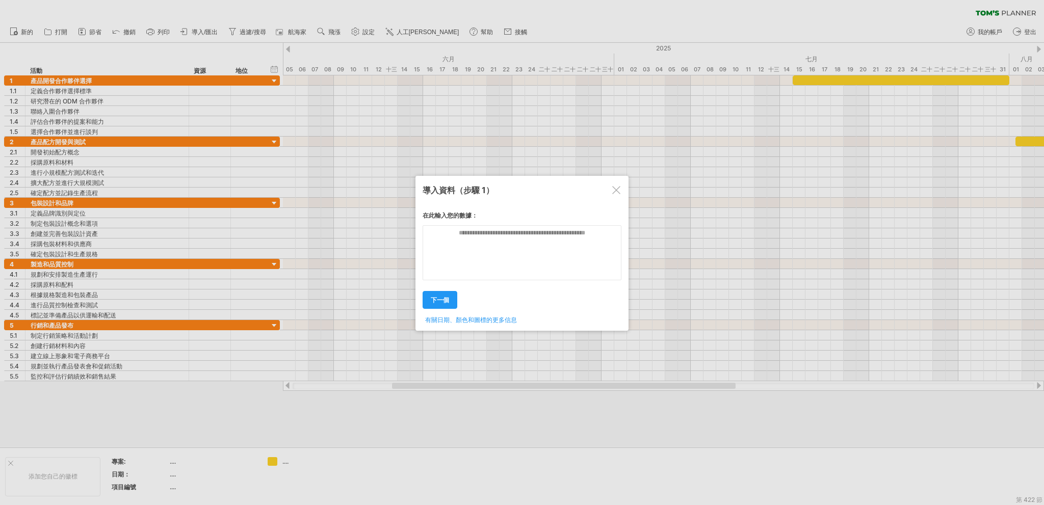
drag, startPoint x: 617, startPoint y: 188, endPoint x: 577, endPoint y: 116, distance: 82.8
click at [617, 188] on div at bounding box center [616, 190] width 8 height 8
